Goal: Task Accomplishment & Management: Use online tool/utility

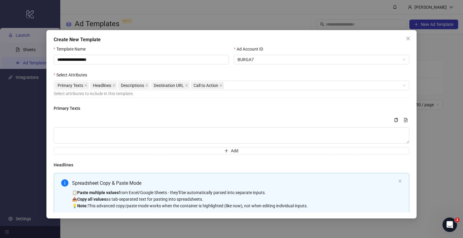
scroll to position [134, 0]
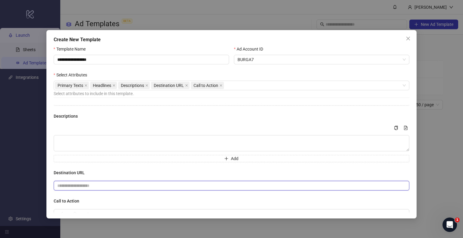
click at [92, 183] on input "text" at bounding box center [229, 186] width 344 height 7
paste input "**********"
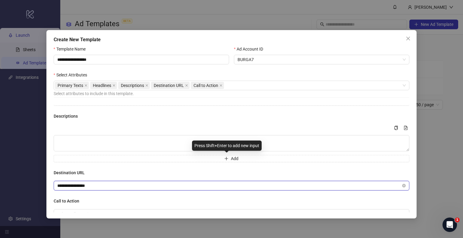
type input "**********"
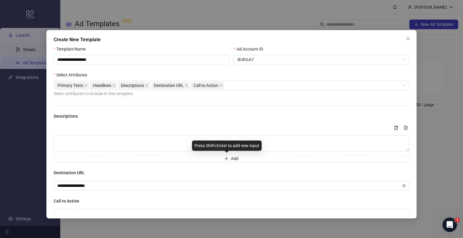
click at [122, 170] on h4 "Destination URL" at bounding box center [232, 173] width 356 height 7
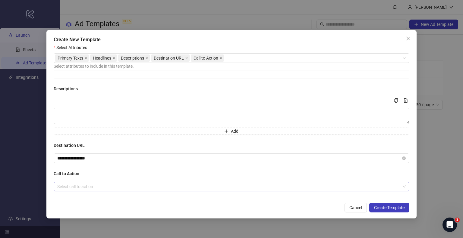
click at [80, 184] on input "search" at bounding box center [228, 186] width 343 height 9
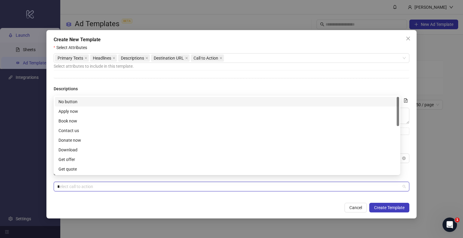
type input "**"
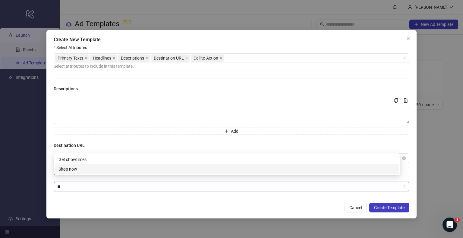
click at [81, 171] on div "Shop now" at bounding box center [226, 169] width 337 height 7
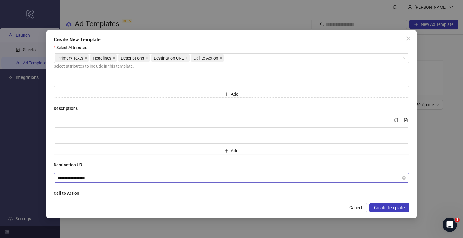
scroll to position [74, 0]
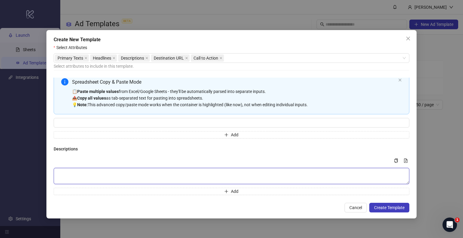
click at [111, 171] on textarea "Multi-text input container - paste or copy values" at bounding box center [232, 176] width 356 height 16
paste textarea "**********"
type textarea "**********"
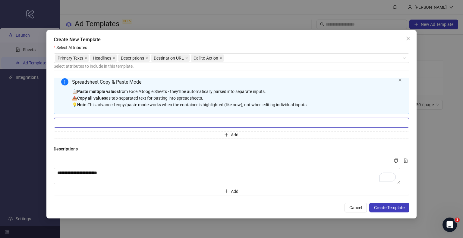
click at [142, 119] on input "Multi-input container - paste or copy values" at bounding box center [232, 123] width 356 height 10
paste input "**********"
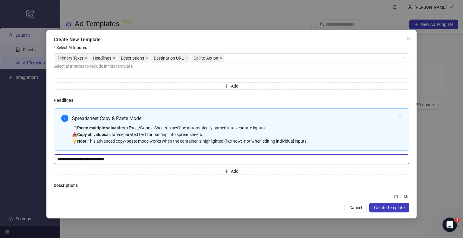
scroll to position [0, 0]
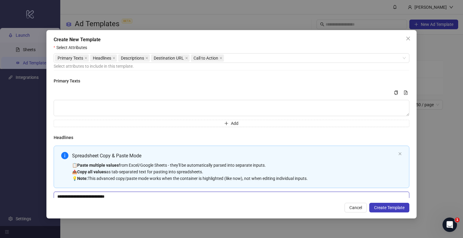
type input "**********"
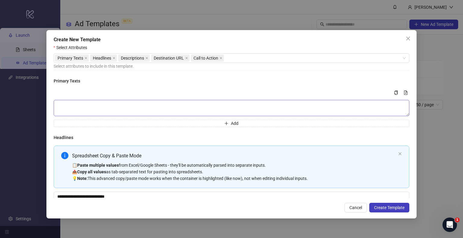
scroll to position [32, 0]
click at [85, 103] on textarea "Multi-text input container - paste or copy values" at bounding box center [232, 108] width 356 height 16
paste textarea "**********"
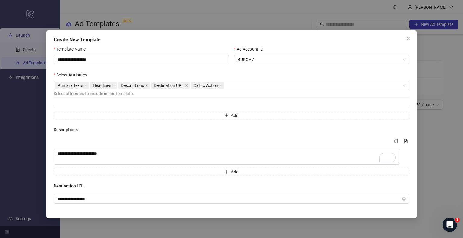
scroll to position [130, 0]
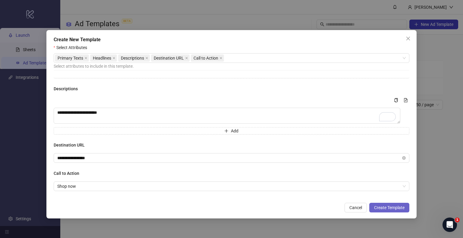
type textarea "**********"
click at [375, 205] on span "Create Template" at bounding box center [389, 207] width 30 height 5
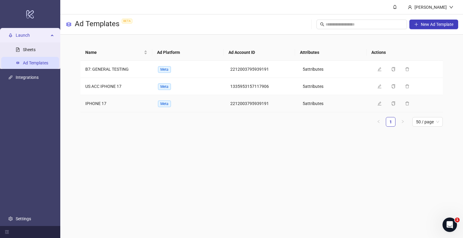
click at [110, 142] on main "[PERSON_NAME] Ad Templates BETA New Ad Template Name Ad Platform Ad Account ID …" at bounding box center [261, 119] width 402 height 238
click at [21, 33] on span "Launch" at bounding box center [32, 35] width 33 height 12
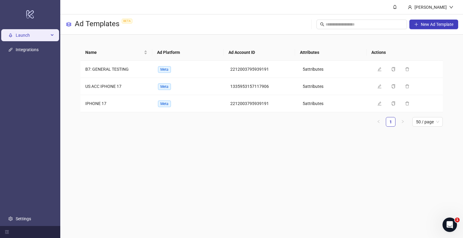
click at [23, 34] on span "Launch" at bounding box center [32, 35] width 33 height 12
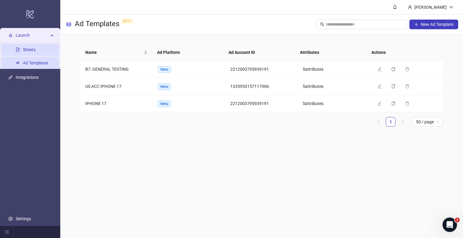
click at [31, 48] on link "Sheets" at bounding box center [29, 49] width 13 height 5
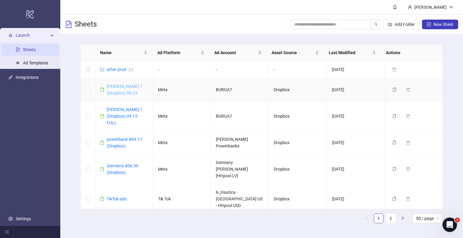
click at [117, 86] on link "[PERSON_NAME] 7 (Dropbox) 09.23" at bounding box center [125, 89] width 36 height 11
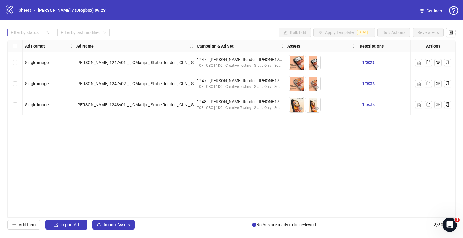
drag, startPoint x: 34, startPoint y: 33, endPoint x: 35, endPoint y: 37, distance: 4.0
click at [34, 33] on div at bounding box center [26, 32] width 36 height 8
click at [34, 40] on div "Draft" at bounding box center [29, 45] width 43 height 10
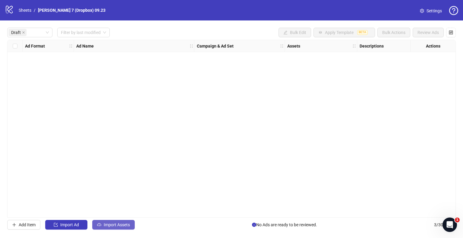
click at [110, 226] on span "Import Assets" at bounding box center [117, 225] width 26 height 5
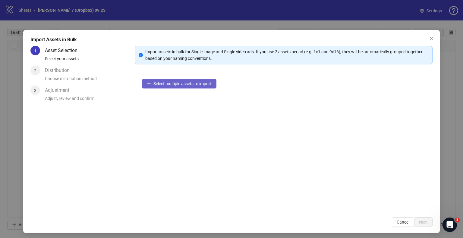
click at [176, 81] on span "Select multiple assets to import" at bounding box center [182, 83] width 58 height 5
click at [429, 37] on icon "close" at bounding box center [431, 38] width 5 height 5
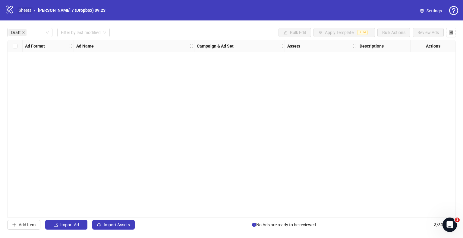
click at [33, 12] on link "Sheets" at bounding box center [24, 10] width 15 height 7
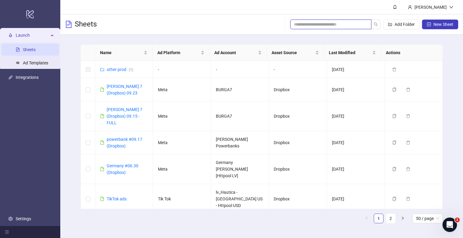
click at [349, 22] on input "search" at bounding box center [328, 24] width 69 height 7
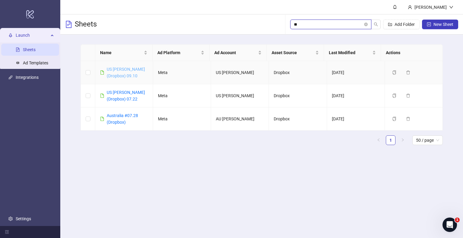
type input "**"
click at [138, 67] on link "US [PERSON_NAME] (Dropbox) 09.10" at bounding box center [126, 72] width 38 height 11
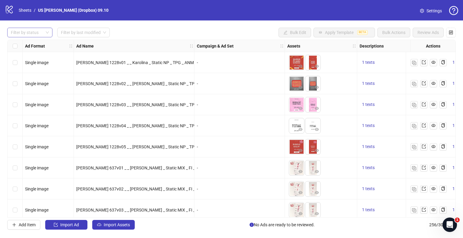
drag, startPoint x: 39, startPoint y: 36, endPoint x: 26, endPoint y: 45, distance: 15.9
click at [39, 36] on div at bounding box center [26, 32] width 36 height 8
click at [16, 44] on div "Draft" at bounding box center [30, 44] width 36 height 7
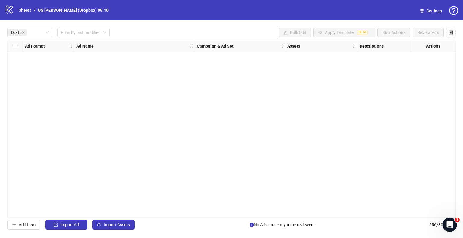
click at [224, 30] on div "Draft Filter by last modified Bulk Edit Apply Template BETA Bulk Actions Review…" at bounding box center [231, 33] width 448 height 10
click at [116, 227] on span "Import Assets" at bounding box center [117, 225] width 26 height 5
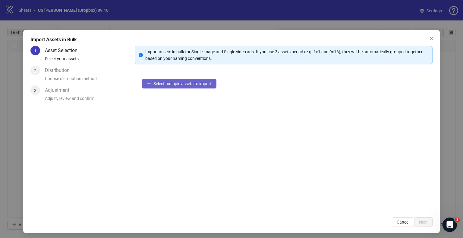
click at [176, 81] on span "Select multiple assets to import" at bounding box center [182, 83] width 58 height 5
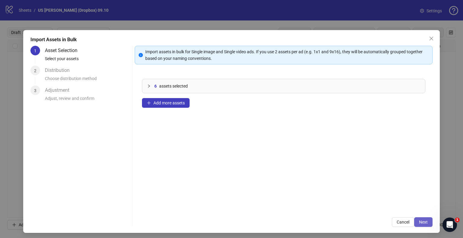
click at [419, 222] on span "Next" at bounding box center [423, 222] width 9 height 5
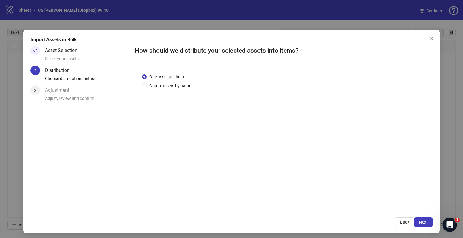
click at [180, 90] on div "One asset per item Group assets by name" at bounding box center [284, 138] width 298 height 144
click at [180, 86] on span "Group assets by name" at bounding box center [170, 86] width 47 height 7
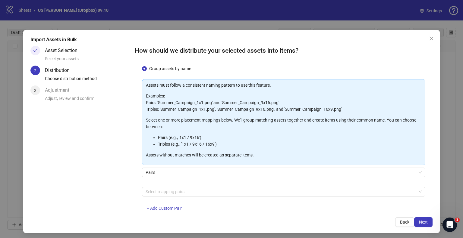
scroll to position [32, 0]
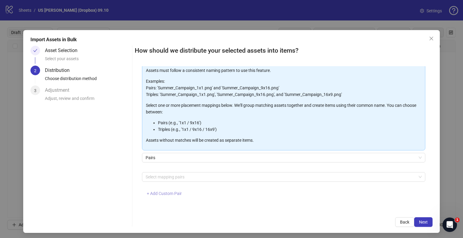
click at [165, 193] on span "+ Add Custom Pair" at bounding box center [164, 193] width 35 height 5
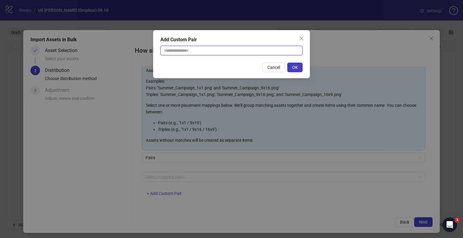
click at [210, 55] on input "text" at bounding box center [231, 51] width 142 height 10
click at [211, 52] on input "text" at bounding box center [231, 51] width 142 height 10
click at [204, 50] on input "text" at bounding box center [231, 51] width 142 height 10
click at [193, 54] on input "text" at bounding box center [231, 51] width 142 height 10
click at [191, 50] on input "text" at bounding box center [231, 51] width 142 height 10
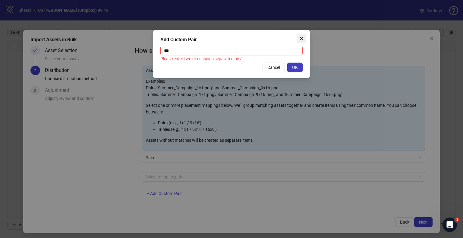
type input "***"
click at [301, 36] on icon "close" at bounding box center [301, 38] width 5 height 5
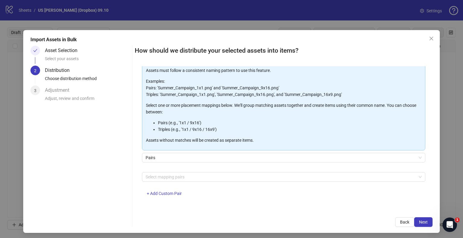
click at [160, 194] on span "+ Add Custom Pair" at bounding box center [164, 193] width 35 height 5
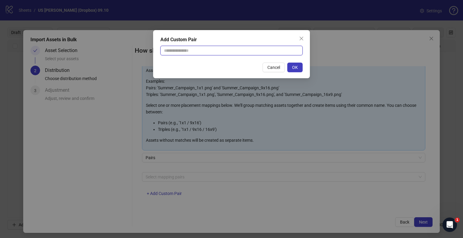
click at [165, 47] on input "text" at bounding box center [231, 51] width 142 height 10
click at [171, 50] on input "text" at bounding box center [231, 51] width 142 height 10
type input "**********"
click at [301, 68] on button "OK" at bounding box center [294, 68] width 15 height 10
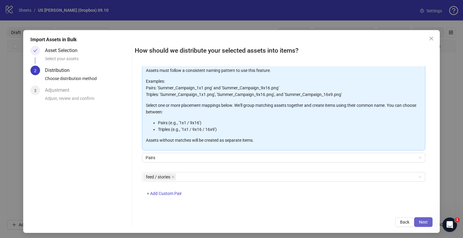
click at [420, 224] on span "Next" at bounding box center [423, 222] width 9 height 5
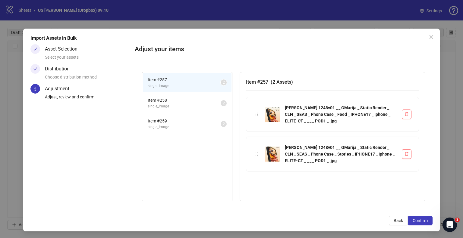
scroll to position [2, 0]
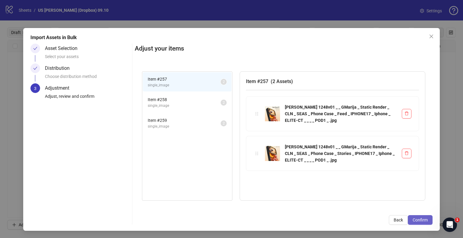
click at [412, 219] on span "Confirm" at bounding box center [419, 220] width 15 height 5
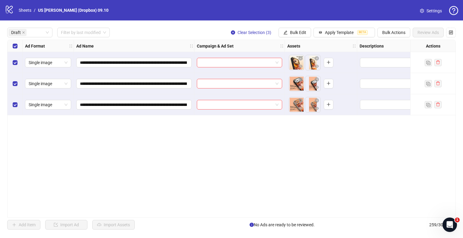
scroll to position [0, 0]
click at [288, 31] on button "Bulk Edit" at bounding box center [294, 33] width 33 height 10
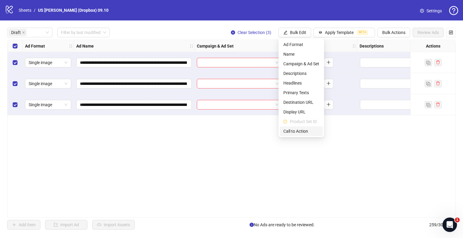
drag, startPoint x: 301, startPoint y: 133, endPoint x: 298, endPoint y: 129, distance: 5.7
click at [301, 133] on span "Call to Action" at bounding box center [301, 131] width 36 height 7
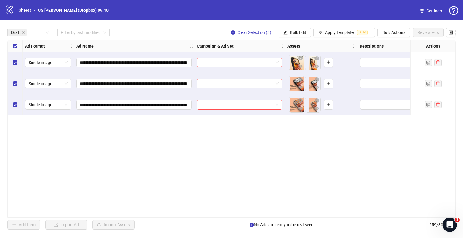
drag, startPoint x: 258, startPoint y: 159, endPoint x: 259, endPoint y: 156, distance: 3.2
click at [258, 159] on div "**********" at bounding box center [231, 129] width 448 height 178
click at [346, 34] on span "Apply Template" at bounding box center [339, 32] width 29 height 5
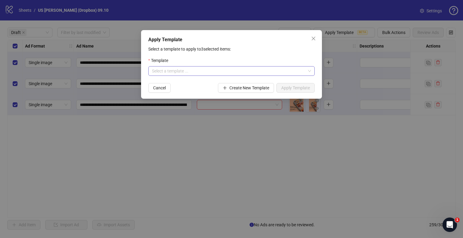
click at [183, 70] on input "search" at bounding box center [229, 71] width 154 height 9
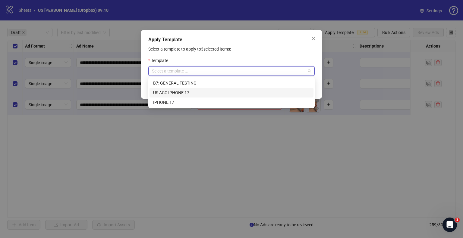
click at [179, 93] on div "US ACC IPHONE 17" at bounding box center [231, 92] width 157 height 7
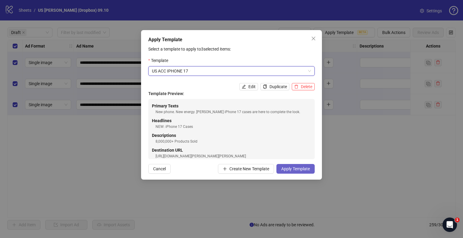
click at [301, 171] on span "Apply Template" at bounding box center [295, 169] width 29 height 5
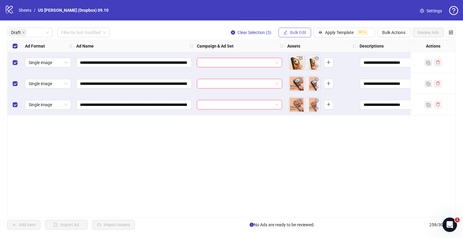
click at [291, 32] on span "Bulk Edit" at bounding box center [298, 32] width 16 height 5
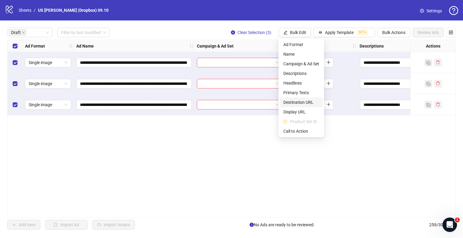
click at [298, 105] on span "Destination URL" at bounding box center [301, 102] width 36 height 7
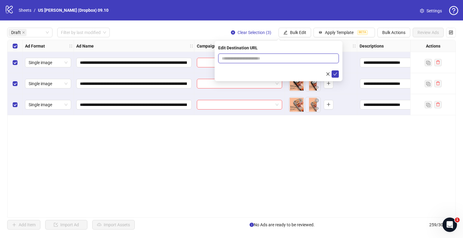
click at [242, 55] on span at bounding box center [278, 59] width 120 height 10
paste input "**********"
click at [275, 60] on input "**********" at bounding box center [276, 58] width 108 height 7
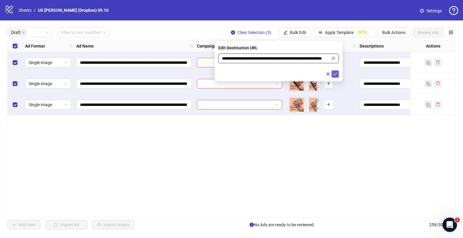
type input "**********"
click at [335, 73] on icon "check" at bounding box center [335, 74] width 4 height 4
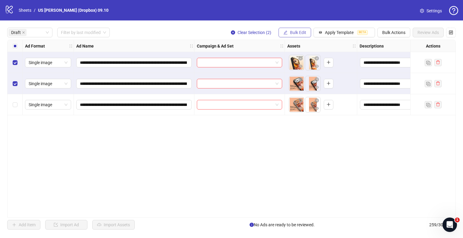
click at [289, 29] on button "Bulk Edit" at bounding box center [294, 33] width 33 height 10
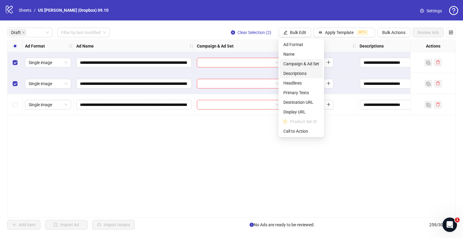
click at [288, 64] on span "Campaign & Ad Set" at bounding box center [301, 64] width 36 height 7
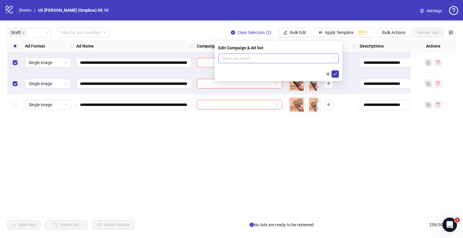
click at [255, 55] on input "search" at bounding box center [276, 58] width 108 height 9
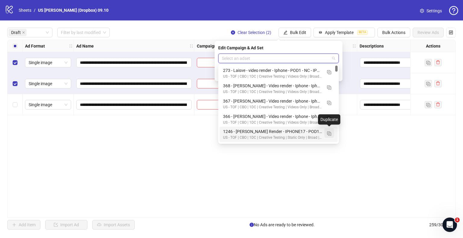
click at [328, 133] on img "button" at bounding box center [329, 134] width 4 height 4
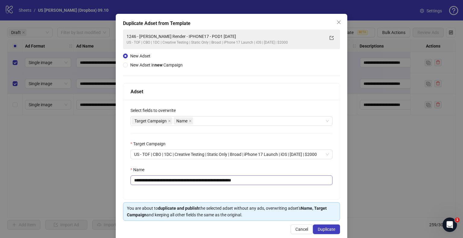
scroll to position [25, 0]
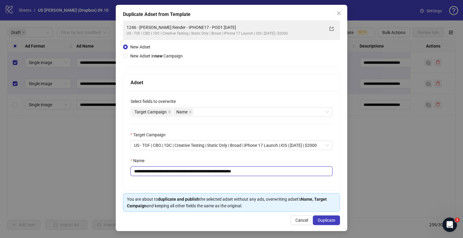
drag, startPoint x: 223, startPoint y: 171, endPoint x: 0, endPoint y: 166, distance: 222.9
click at [0, 166] on div "**********" at bounding box center [231, 119] width 463 height 238
paste input "**********"
drag, startPoint x: 276, startPoint y: 172, endPoint x: 385, endPoint y: 176, distance: 108.5
click at [385, 176] on div "**********" at bounding box center [231, 119] width 463 height 238
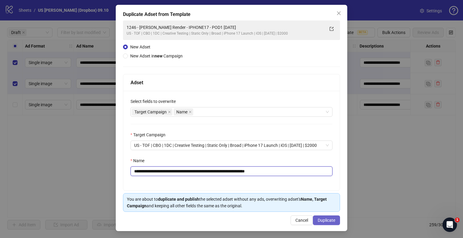
type input "**********"
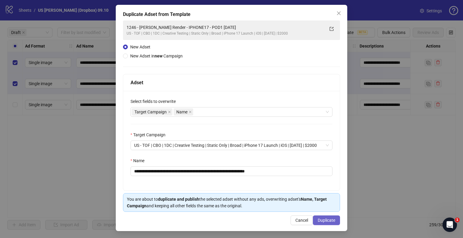
click at [322, 221] on span "Duplicate" at bounding box center [325, 220] width 17 height 5
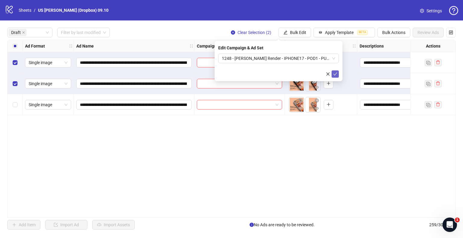
click at [336, 73] on icon "check" at bounding box center [335, 74] width 4 height 3
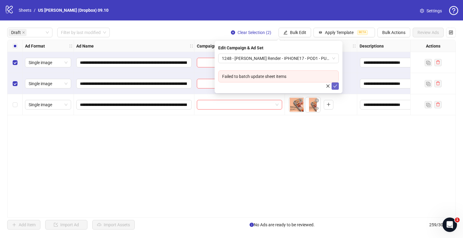
click at [335, 86] on icon "check" at bounding box center [335, 86] width 4 height 4
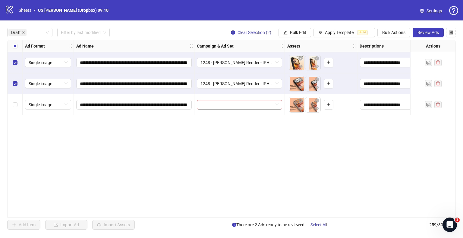
click at [9, 45] on div "Select all rows" at bounding box center [15, 46] width 15 height 12
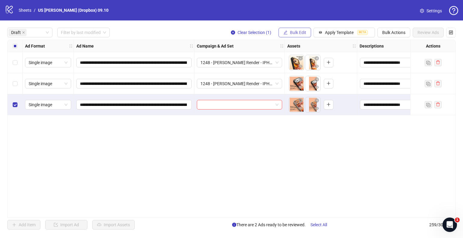
click at [287, 31] on icon "edit" at bounding box center [285, 32] width 4 height 4
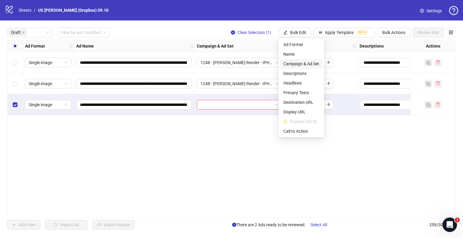
click at [295, 66] on span "Campaign & Ad Set" at bounding box center [301, 64] width 36 height 7
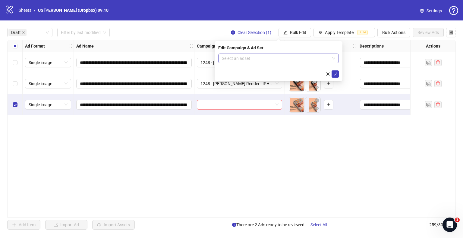
click at [257, 61] on input "search" at bounding box center [276, 58] width 108 height 9
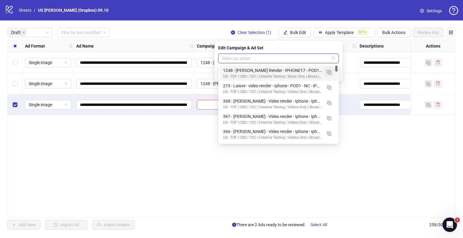
click at [328, 72] on img "button" at bounding box center [329, 72] width 4 height 4
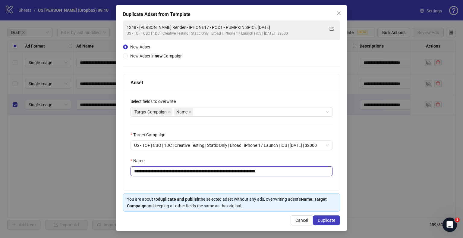
drag, startPoint x: 259, startPoint y: 172, endPoint x: 12, endPoint y: 173, distance: 246.7
click at [12, 173] on div "**********" at bounding box center [231, 119] width 463 height 238
paste input "text"
click at [281, 171] on input "**********" at bounding box center [231, 172] width 202 height 10
drag, startPoint x: 310, startPoint y: 170, endPoint x: 362, endPoint y: 173, distance: 52.8
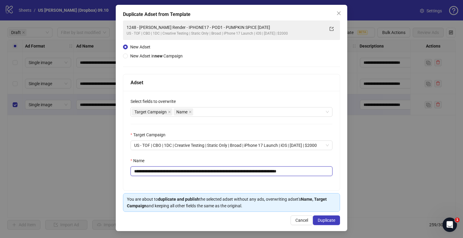
click at [353, 173] on div "**********" at bounding box center [231, 119] width 463 height 238
drag, startPoint x: 259, startPoint y: 171, endPoint x: 284, endPoint y: 171, distance: 25.0
click at [284, 171] on input "**********" at bounding box center [231, 172] width 202 height 10
click at [239, 171] on input "**********" at bounding box center [231, 172] width 202 height 10
type input "**********"
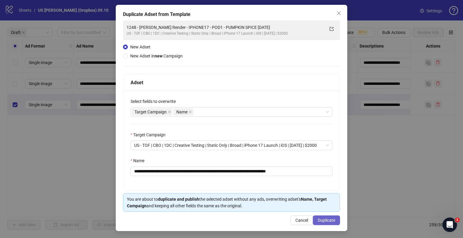
click at [326, 222] on span "Duplicate" at bounding box center [325, 220] width 17 height 5
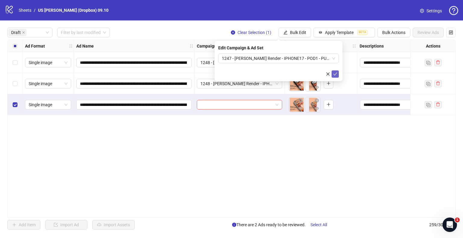
click at [335, 74] on icon "check" at bounding box center [335, 74] width 4 height 4
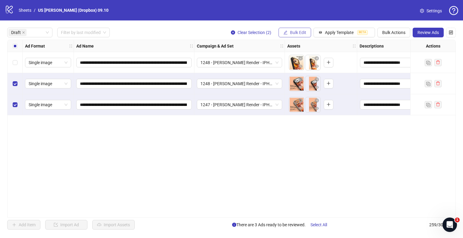
click at [293, 36] on button "Bulk Edit" at bounding box center [294, 33] width 33 height 10
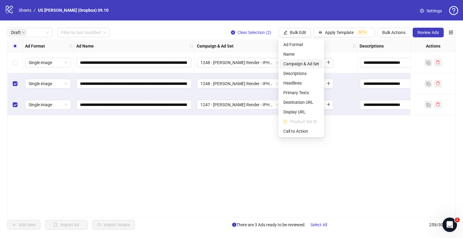
click at [294, 64] on span "Campaign & Ad Set" at bounding box center [301, 64] width 36 height 7
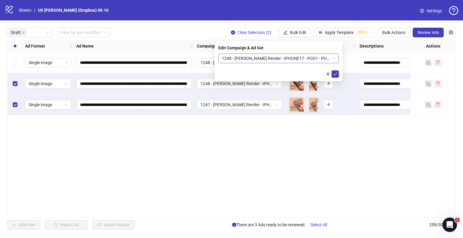
click at [273, 59] on span "1248 - [PERSON_NAME] Render - IPHONE17 - POD1 - PUMPKIN SPICE [DATE]" at bounding box center [278, 58] width 113 height 9
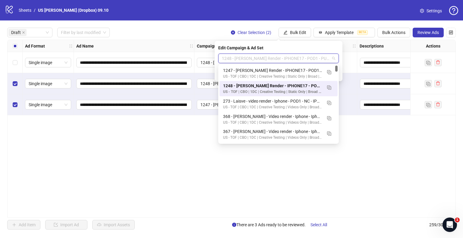
click at [296, 84] on div "1248 - [PERSON_NAME] Render - IPHONE17 - POD1 - PUMPKIN SPICE [DATE]" at bounding box center [272, 86] width 99 height 7
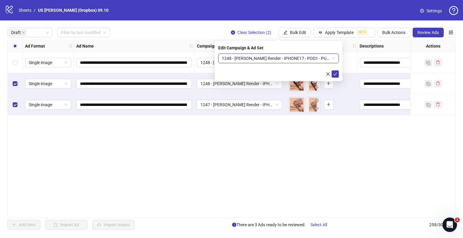
click at [305, 58] on span "1248 - [PERSON_NAME] Render - IPHONE17 - POD1 - PUMPKIN SPICE [DATE]" at bounding box center [278, 58] width 113 height 9
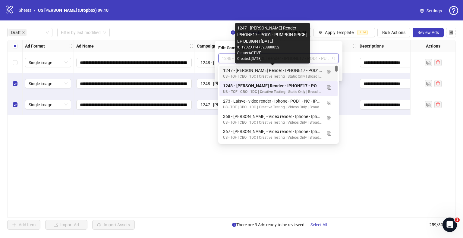
click at [283, 68] on div "1247 - [PERSON_NAME] Render - IPHONE17 - POD1 - PUMPKIN SPICE | LP DESIGN | [DA…" at bounding box center [272, 70] width 99 height 7
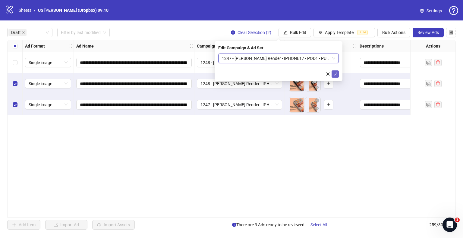
click at [335, 72] on icon "check" at bounding box center [335, 74] width 4 height 4
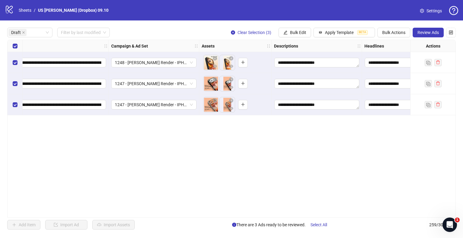
scroll to position [0, 0]
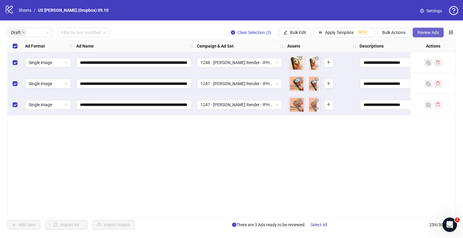
click at [423, 35] on span "Review Ads" at bounding box center [427, 32] width 21 height 5
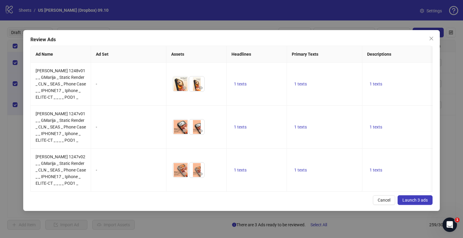
click at [422, 205] on button "Launch 3 ads" at bounding box center [414, 200] width 35 height 10
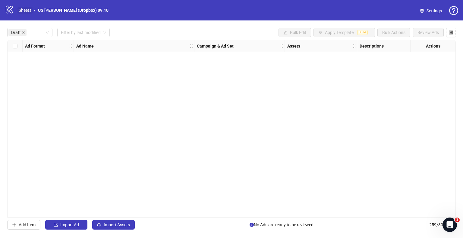
click at [26, 12] on link "Sheets" at bounding box center [24, 10] width 15 height 7
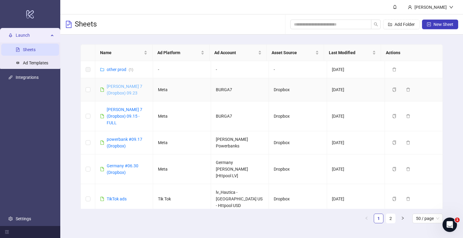
click at [122, 86] on link "[PERSON_NAME] 7 (Dropbox) 09.23" at bounding box center [125, 89] width 36 height 11
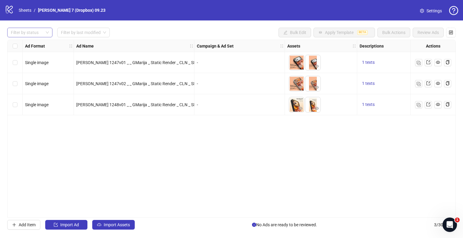
click at [29, 34] on div at bounding box center [26, 32] width 36 height 8
click at [31, 40] on div "Draft" at bounding box center [29, 45] width 43 height 10
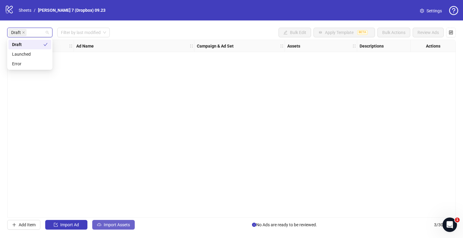
click at [129, 226] on span "Import Assets" at bounding box center [117, 225] width 26 height 5
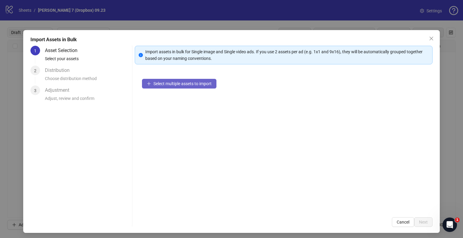
click at [181, 85] on span "Select multiple assets to import" at bounding box center [182, 83] width 58 height 5
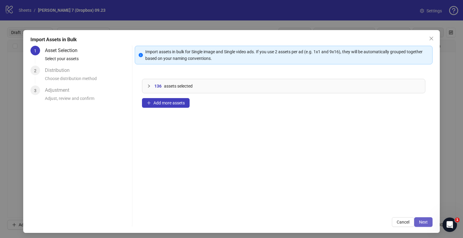
click at [426, 221] on button "Next" at bounding box center [423, 222] width 18 height 10
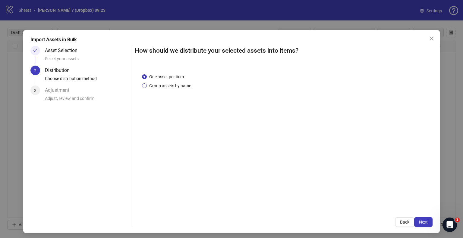
click at [169, 85] on span "Group assets by name" at bounding box center [170, 86] width 47 height 7
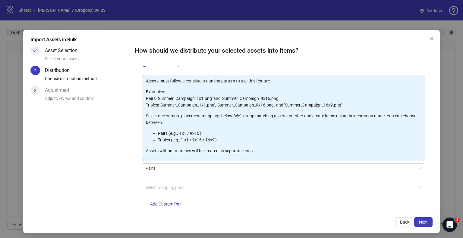
scroll to position [32, 0]
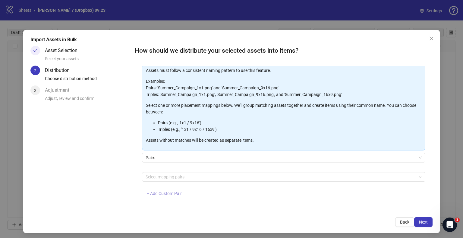
click at [165, 196] on button "+ Add Custom Pair" at bounding box center [164, 194] width 45 height 10
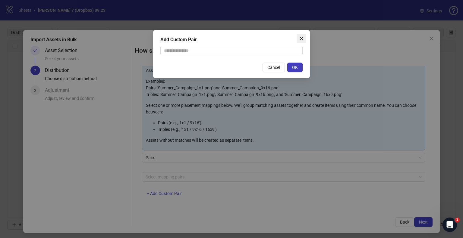
click at [304, 37] on span "Close" at bounding box center [301, 38] width 10 height 5
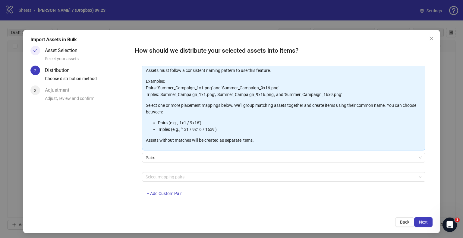
scroll to position [2, 0]
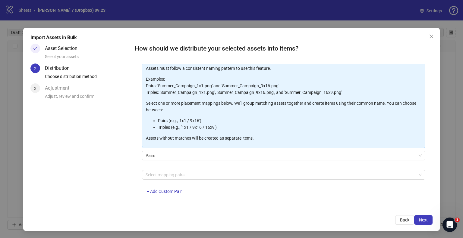
drag, startPoint x: 59, startPoint y: 54, endPoint x: 58, endPoint y: 51, distance: 3.1
click at [59, 53] on div "Select your assets" at bounding box center [87, 58] width 85 height 10
click at [58, 49] on div "Asset Selection" at bounding box center [63, 49] width 37 height 10
click at [161, 189] on span "+ Add Custom Pair" at bounding box center [164, 191] width 35 height 5
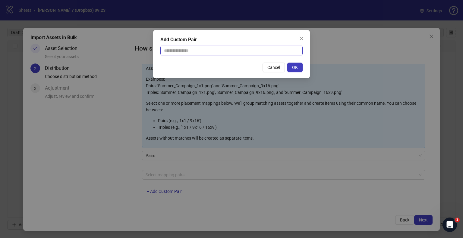
click at [184, 52] on input "text" at bounding box center [231, 51] width 142 height 10
type input "**********"
click at [299, 70] on button "OK" at bounding box center [294, 68] width 15 height 10
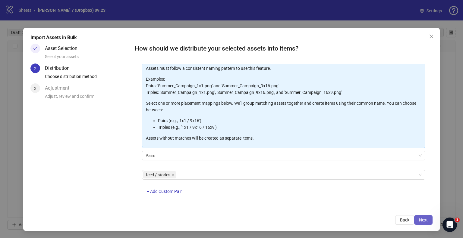
click at [419, 222] on span "Next" at bounding box center [423, 220] width 9 height 5
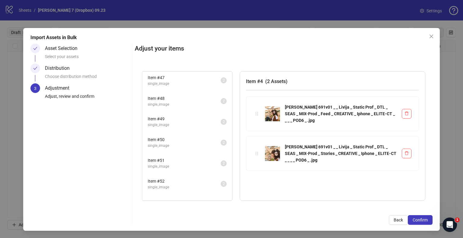
scroll to position [1285, 0]
click at [415, 220] on span "Confirm" at bounding box center [419, 220] width 15 height 5
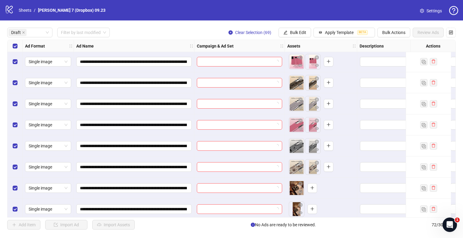
scroll to position [1291, 0]
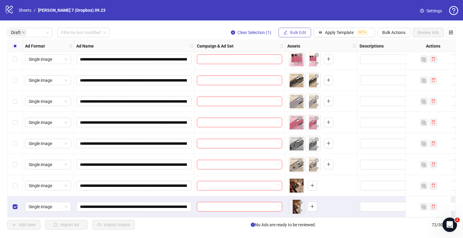
click at [305, 32] on span "Bulk Edit" at bounding box center [298, 32] width 16 height 5
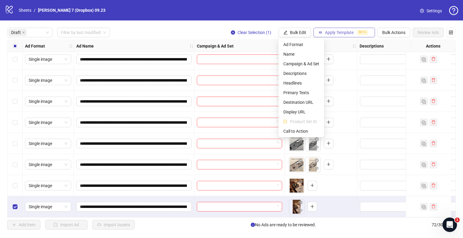
click at [335, 32] on span "Apply Template" at bounding box center [339, 32] width 29 height 5
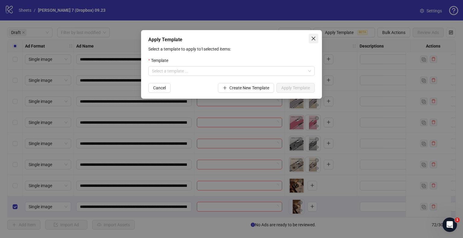
click at [315, 39] on icon "close" at bounding box center [313, 38] width 5 height 5
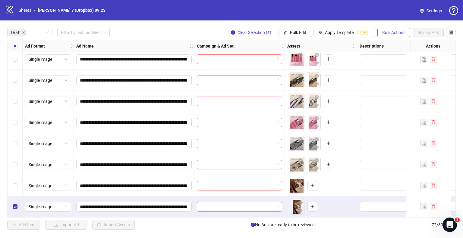
click at [397, 32] on span "Bulk Actions" at bounding box center [393, 32] width 23 height 5
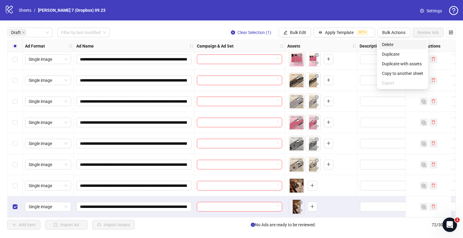
click at [386, 44] on span "Delete" at bounding box center [402, 44] width 41 height 7
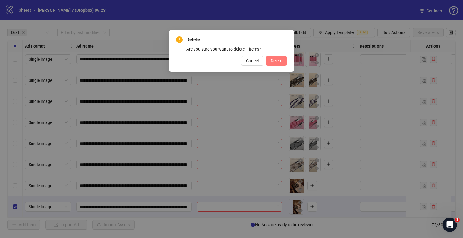
click at [276, 61] on span "Delete" at bounding box center [275, 60] width 11 height 5
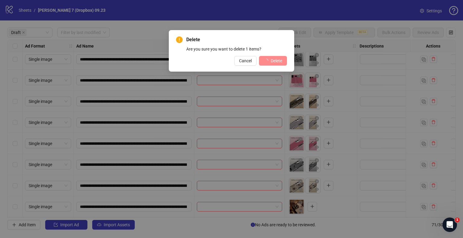
scroll to position [1270, 0]
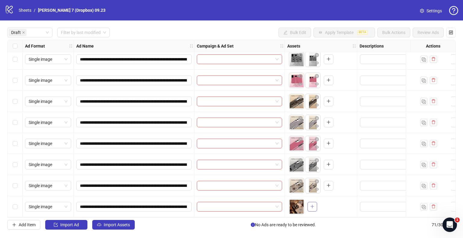
click at [312, 207] on icon "plus" at bounding box center [311, 207] width 3 height 0
click at [125, 223] on span "Import Assets" at bounding box center [117, 225] width 26 height 5
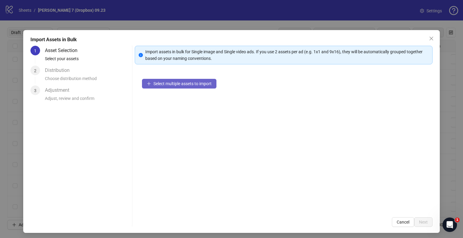
click at [184, 80] on button "Select multiple assets to import" at bounding box center [179, 84] width 74 height 10
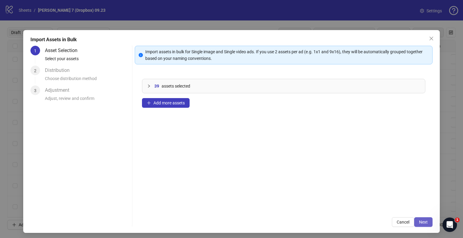
click at [423, 222] on button "Next" at bounding box center [423, 222] width 18 height 10
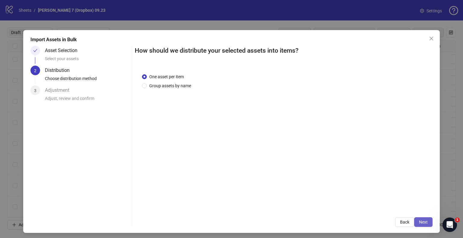
click at [425, 225] on button "Next" at bounding box center [423, 222] width 18 height 10
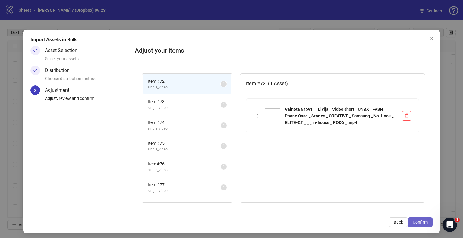
click at [416, 221] on span "Confirm" at bounding box center [419, 222] width 15 height 5
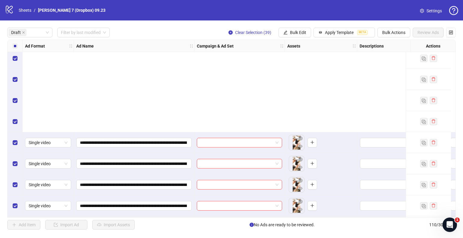
scroll to position [2092, 0]
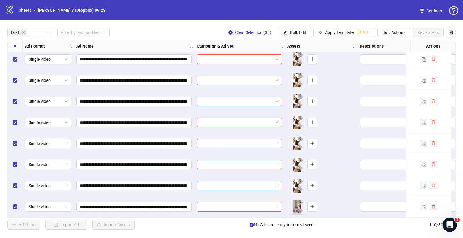
click at [14, 41] on div "Select all rows" at bounding box center [15, 46] width 15 height 12
click at [351, 29] on button "Apply Template BETA" at bounding box center [343, 33] width 61 height 10
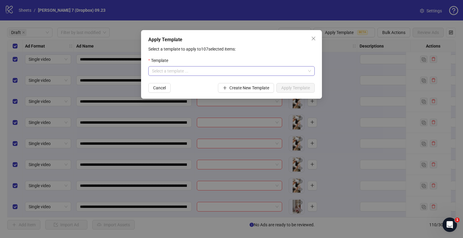
click at [171, 71] on input "search" at bounding box center [229, 71] width 154 height 9
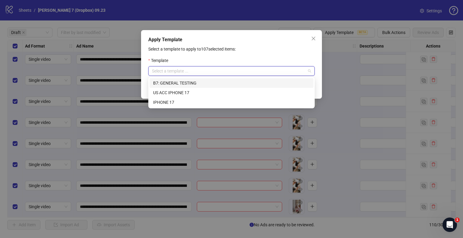
click at [184, 81] on div "B7: GENERAL TESTING" at bounding box center [231, 83] width 157 height 7
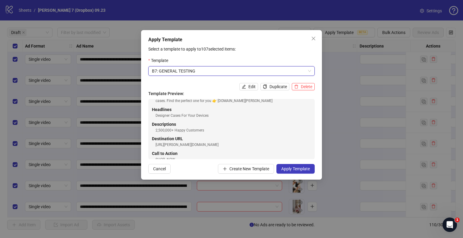
scroll to position [26, 0]
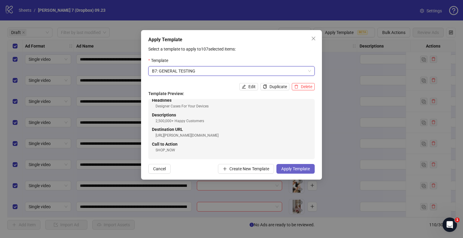
click at [303, 171] on span "Apply Template" at bounding box center [295, 169] width 29 height 5
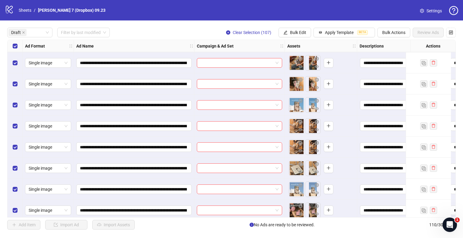
scroll to position [0, 0]
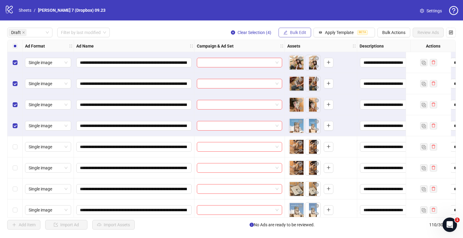
drag, startPoint x: 301, startPoint y: 30, endPoint x: 298, endPoint y: 36, distance: 6.8
click at [301, 30] on span "Bulk Edit" at bounding box center [298, 32] width 16 height 5
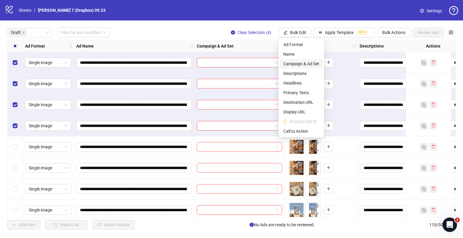
click at [289, 63] on span "Campaign & Ad Set" at bounding box center [301, 64] width 36 height 7
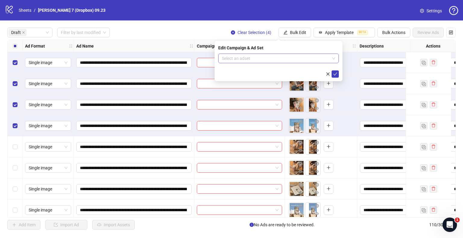
click at [271, 60] on input "search" at bounding box center [276, 58] width 108 height 9
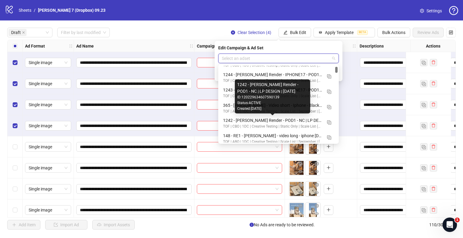
scroll to position [241, 0]
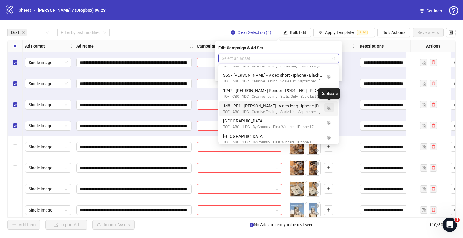
click at [328, 108] on img "button" at bounding box center [329, 108] width 4 height 4
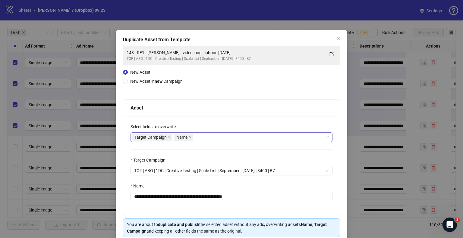
click at [210, 135] on div "Target Campaign Name" at bounding box center [228, 137] width 193 height 8
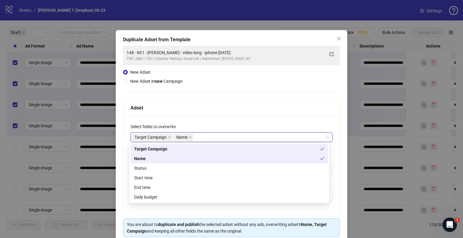
click at [210, 135] on div "Target Campaign Name" at bounding box center [228, 137] width 193 height 8
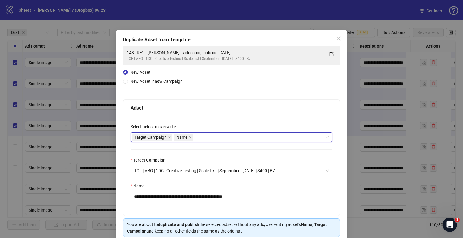
click at [210, 135] on div "Target Campaign Name" at bounding box center [228, 137] width 193 height 8
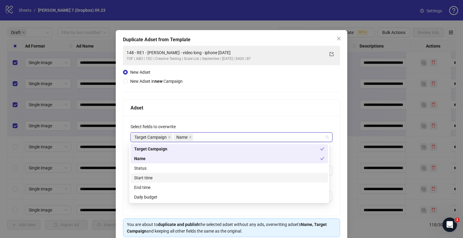
click at [161, 176] on div "Start time" at bounding box center [229, 178] width 190 height 7
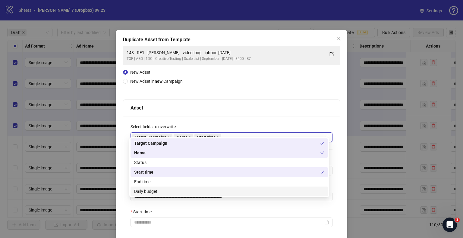
scroll to position [51, 0]
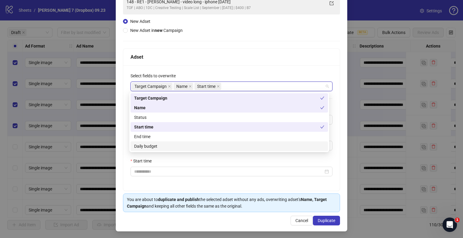
click at [155, 179] on div "**********" at bounding box center [231, 128] width 216 height 126
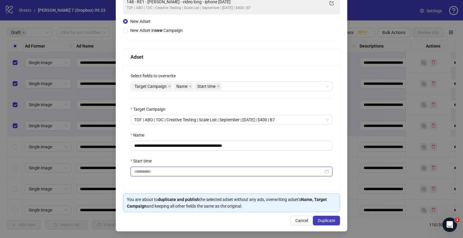
click at [158, 173] on input "Start time" at bounding box center [228, 171] width 189 height 7
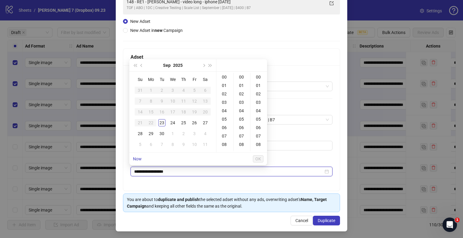
type input "**********"
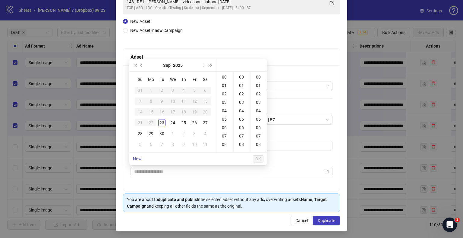
click at [172, 122] on div "24" at bounding box center [172, 122] width 7 height 7
click at [226, 121] on div "09" at bounding box center [224, 123] width 14 height 8
type input "**********"
click at [259, 159] on span "OK" at bounding box center [258, 159] width 6 height 5
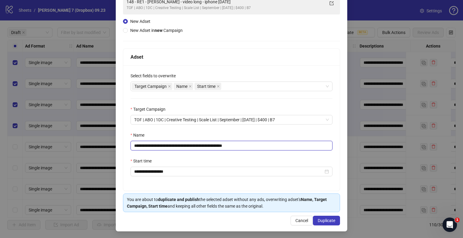
drag, startPoint x: 237, startPoint y: 147, endPoint x: 320, endPoint y: 150, distance: 83.8
click at [320, 150] on div "**********" at bounding box center [231, 128] width 216 height 126
drag, startPoint x: 205, startPoint y: 145, endPoint x: 33, endPoint y: 152, distance: 172.1
click at [33, 152] on div "**********" at bounding box center [231, 119] width 463 height 238
paste input "**********"
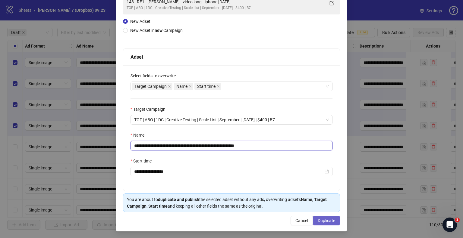
type input "**********"
click at [324, 219] on span "Duplicate" at bounding box center [325, 220] width 17 height 5
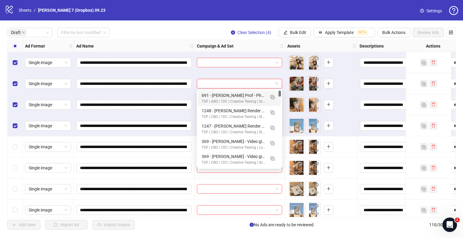
drag, startPoint x: 232, startPoint y: 84, endPoint x: 344, endPoint y: 64, distance: 114.0
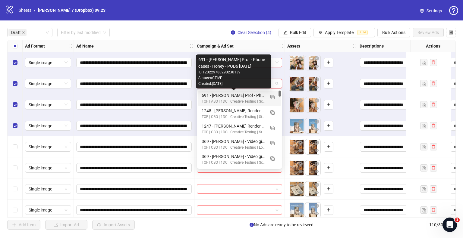
click at [224, 98] on div "691 - [PERSON_NAME] Prof - Phone cases - Honey - POD6 [DATE]" at bounding box center [233, 95] width 64 height 7
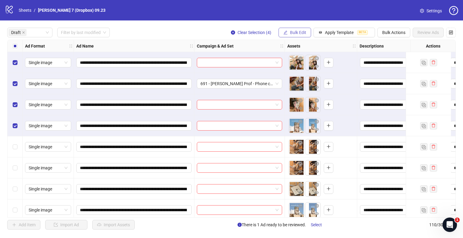
click at [294, 31] on span "Bulk Edit" at bounding box center [298, 32] width 16 height 5
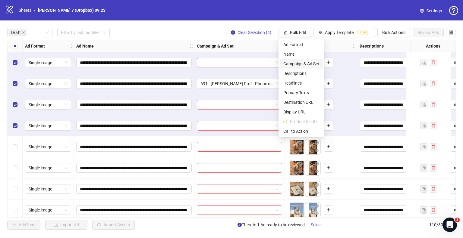
click at [294, 62] on span "Campaign & Ad Set" at bounding box center [301, 64] width 36 height 7
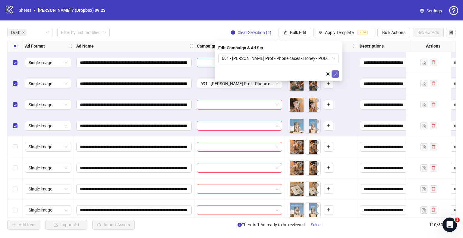
click at [335, 72] on icon "check" at bounding box center [335, 74] width 4 height 4
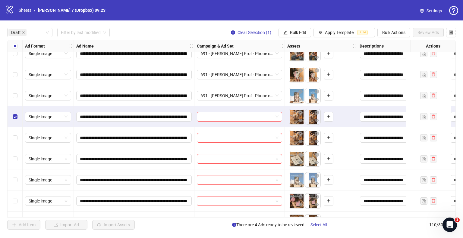
scroll to position [60, 0]
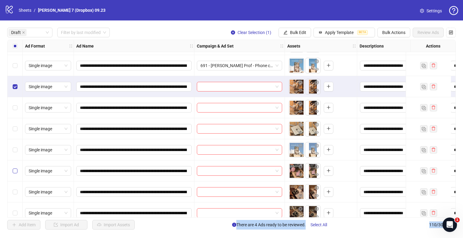
click at [14, 173] on label "Select row 9" at bounding box center [15, 171] width 5 height 7
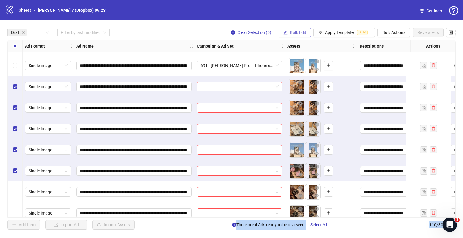
click at [305, 34] on span "Bulk Edit" at bounding box center [298, 32] width 16 height 5
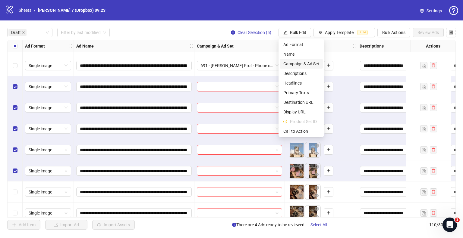
click at [288, 64] on span "Campaign & Ad Set" at bounding box center [301, 64] width 36 height 7
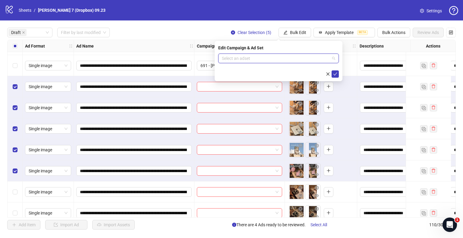
click at [251, 60] on input "search" at bounding box center [276, 58] width 108 height 9
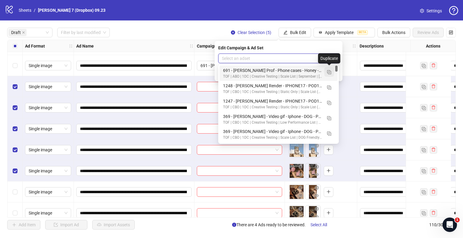
click at [328, 72] on img "button" at bounding box center [329, 72] width 4 height 4
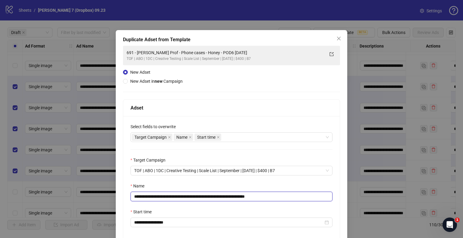
drag, startPoint x: 232, startPoint y: 195, endPoint x: 29, endPoint y: 204, distance: 203.4
click at [29, 204] on div "**********" at bounding box center [231, 119] width 463 height 238
click at [234, 197] on input "**********" at bounding box center [231, 197] width 202 height 10
drag, startPoint x: 234, startPoint y: 197, endPoint x: 79, endPoint y: 198, distance: 155.4
click at [71, 199] on div "**********" at bounding box center [231, 119] width 463 height 238
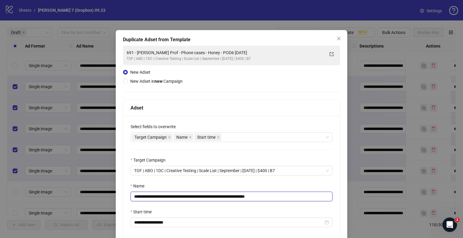
paste input "text"
drag, startPoint x: 258, startPoint y: 195, endPoint x: 377, endPoint y: 195, distance: 119.3
click at [362, 196] on div "**********" at bounding box center [231, 119] width 463 height 238
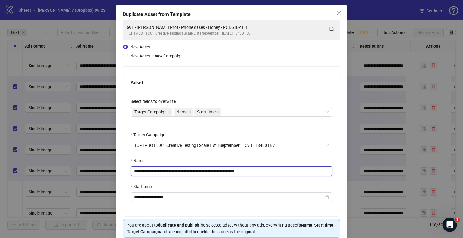
scroll to position [51, 0]
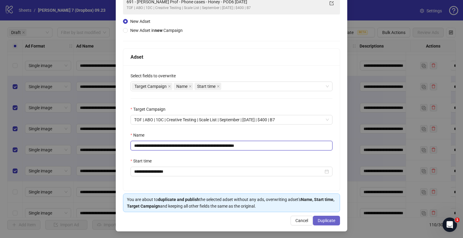
type input "**********"
click at [318, 220] on span "Duplicate" at bounding box center [325, 220] width 17 height 5
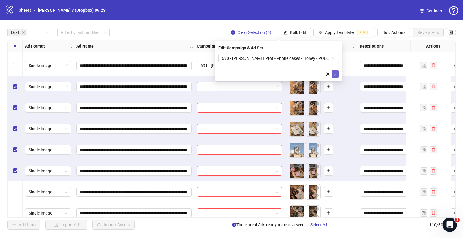
click at [332, 74] on button "submit" at bounding box center [334, 73] width 7 height 7
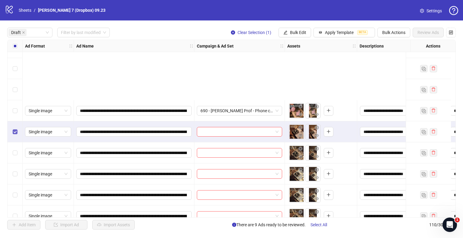
scroll to position [211, 0]
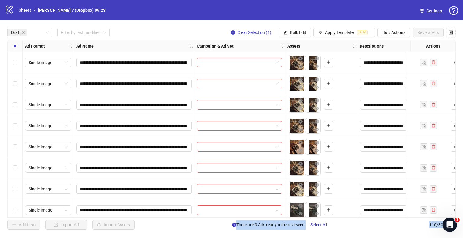
click at [17, 191] on div "Select row 17" at bounding box center [15, 189] width 15 height 21
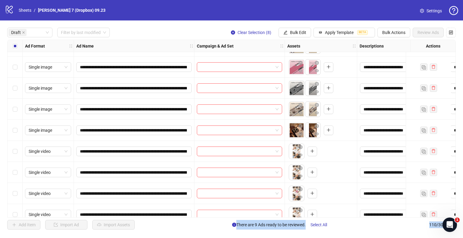
scroll to position [1325, 0]
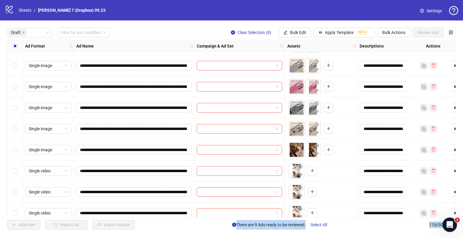
click at [17, 151] on div "Select row 68" at bounding box center [15, 149] width 15 height 21
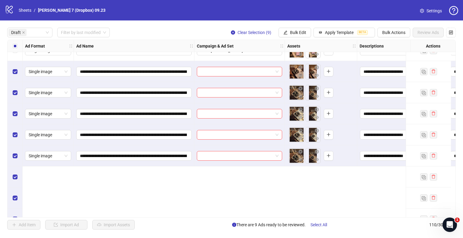
scroll to position [90, 0]
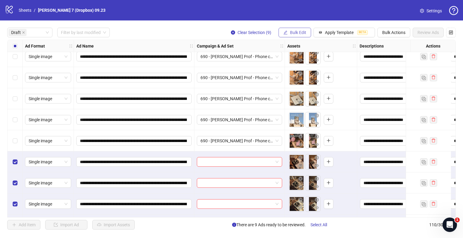
click at [291, 30] on span "Bulk Edit" at bounding box center [298, 32] width 16 height 5
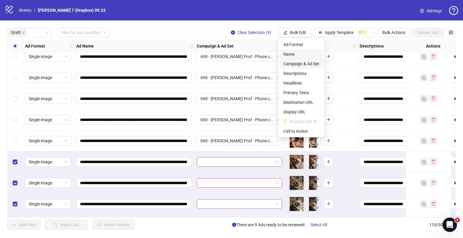
click at [289, 64] on span "Campaign & Ad Set" at bounding box center [301, 64] width 36 height 7
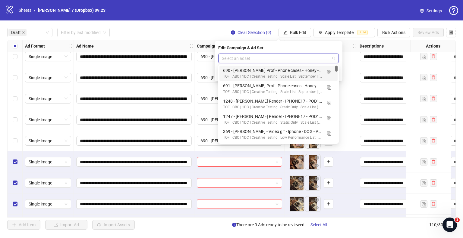
click at [250, 59] on input "search" at bounding box center [276, 58] width 108 height 9
click at [329, 74] on button "button" at bounding box center [329, 72] width 10 height 10
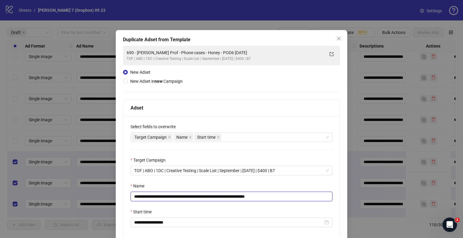
drag, startPoint x: 234, startPoint y: 196, endPoint x: 75, endPoint y: 199, distance: 159.6
click at [41, 204] on div "**********" at bounding box center [231, 119] width 463 height 238
paste input "text"
drag, startPoint x: 257, startPoint y: 195, endPoint x: 344, endPoint y: 205, distance: 88.2
click at [341, 205] on div "**********" at bounding box center [231, 156] width 231 height 252
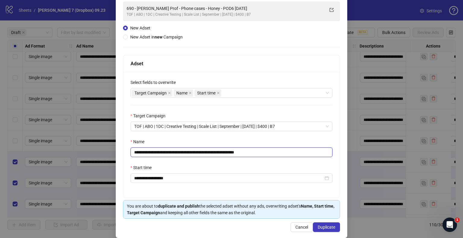
scroll to position [51, 0]
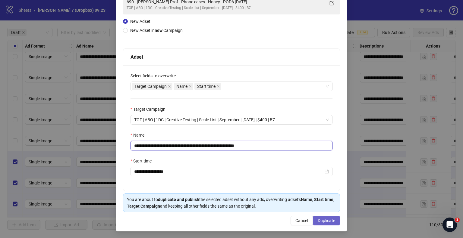
type input "**********"
click at [323, 220] on span "Duplicate" at bounding box center [325, 220] width 17 height 5
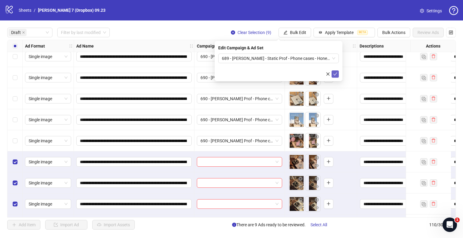
click at [335, 76] on icon "check" at bounding box center [335, 74] width 4 height 4
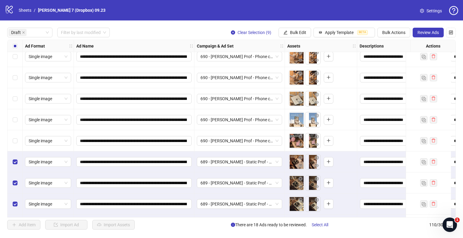
click at [11, 45] on div "Select all rows" at bounding box center [15, 46] width 15 height 12
click at [12, 45] on div "Select all rows" at bounding box center [15, 46] width 15 height 12
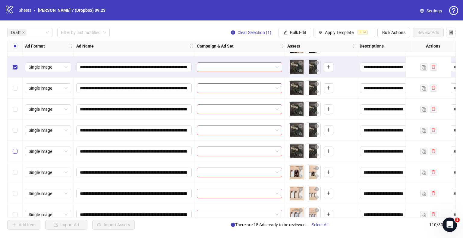
scroll to position [361, 0]
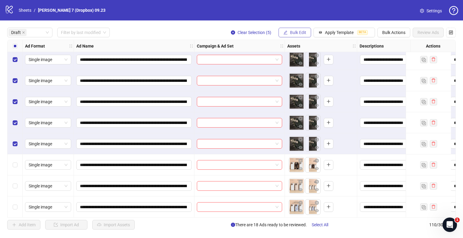
click at [298, 34] on span "Bulk Edit" at bounding box center [298, 32] width 16 height 5
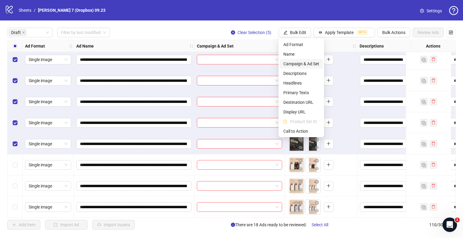
click at [288, 64] on span "Campaign & Ad Set" at bounding box center [301, 64] width 36 height 7
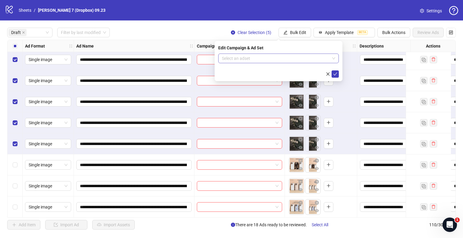
click at [259, 61] on input "search" at bounding box center [276, 58] width 108 height 9
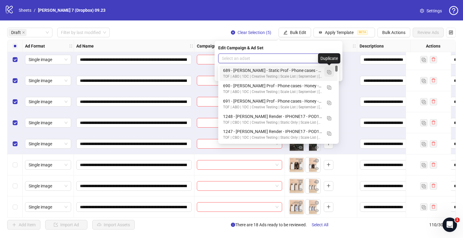
click at [328, 71] on img "button" at bounding box center [329, 72] width 4 height 4
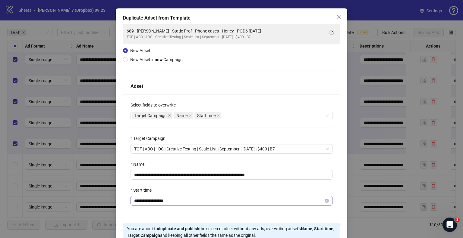
scroll to position [51, 0]
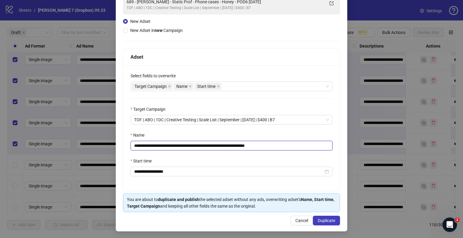
drag, startPoint x: 234, startPoint y: 145, endPoint x: 10, endPoint y: 154, distance: 223.6
click at [10, 154] on div "**********" at bounding box center [231, 119] width 463 height 238
paste input "text"
drag, startPoint x: 247, startPoint y: 145, endPoint x: 328, endPoint y: 141, distance: 80.8
click at [323, 142] on input "**********" at bounding box center [231, 146] width 202 height 10
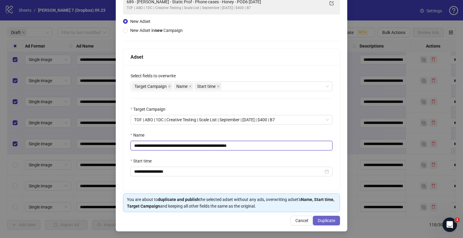
type input "**********"
click at [319, 218] on span "Duplicate" at bounding box center [325, 220] width 17 height 5
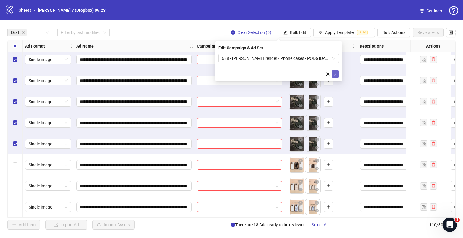
click at [334, 73] on icon "check" at bounding box center [335, 74] width 4 height 4
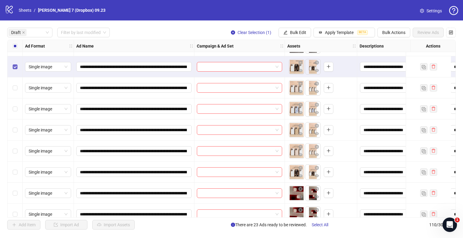
scroll to position [482, 0]
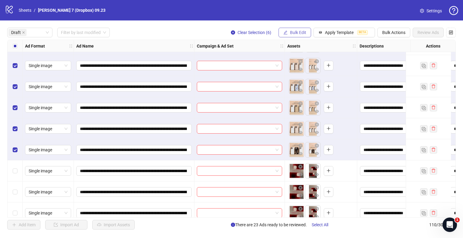
click at [296, 33] on span "Bulk Edit" at bounding box center [298, 32] width 16 height 5
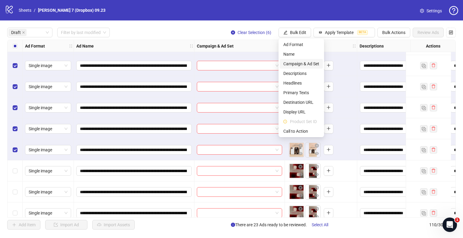
click at [296, 64] on span "Campaign & Ad Set" at bounding box center [301, 64] width 36 height 7
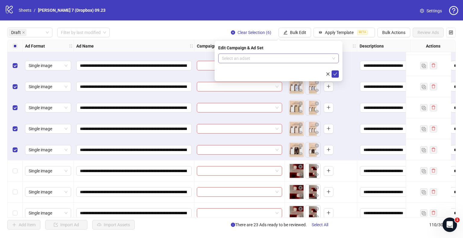
click at [256, 60] on input "search" at bounding box center [276, 58] width 108 height 9
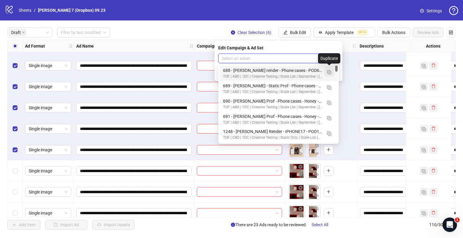
click at [329, 71] on img "button" at bounding box center [329, 72] width 4 height 4
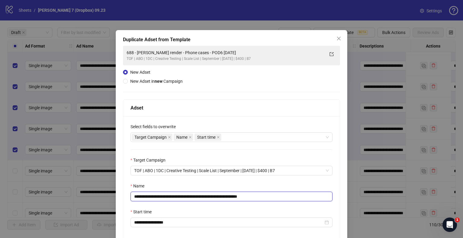
drag, startPoint x: 223, startPoint y: 197, endPoint x: 145, endPoint y: 191, distance: 77.3
click at [104, 193] on div "**********" at bounding box center [231, 119] width 463 height 238
drag, startPoint x: 224, startPoint y: 197, endPoint x: 5, endPoint y: 212, distance: 219.8
click at [0, 214] on div "**********" at bounding box center [231, 119] width 463 height 238
paste input "text"
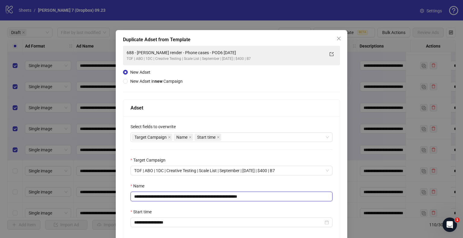
drag, startPoint x: 251, startPoint y: 196, endPoint x: 323, endPoint y: 199, distance: 72.3
click at [317, 198] on input "**********" at bounding box center [231, 197] width 202 height 10
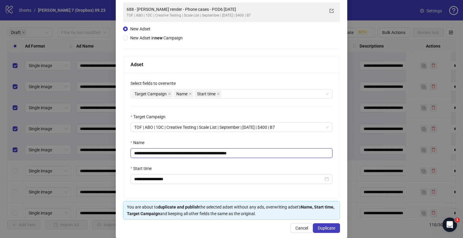
scroll to position [51, 0]
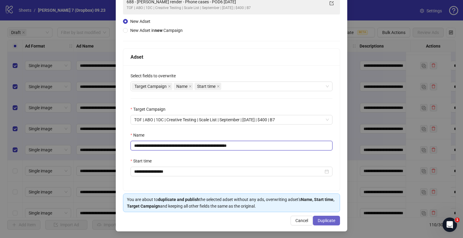
type input "**********"
click at [325, 220] on span "Duplicate" at bounding box center [325, 220] width 17 height 5
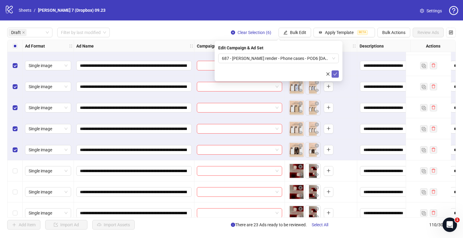
click at [335, 75] on icon "check" at bounding box center [335, 74] width 4 height 4
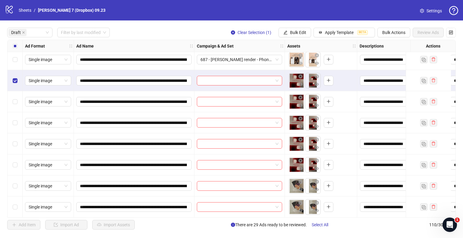
scroll to position [602, 0]
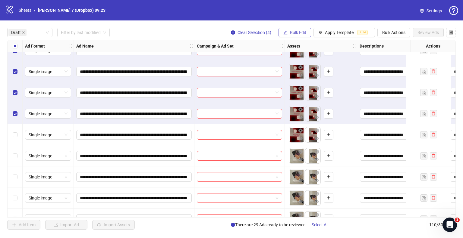
click at [300, 32] on span "Bulk Edit" at bounding box center [298, 32] width 16 height 5
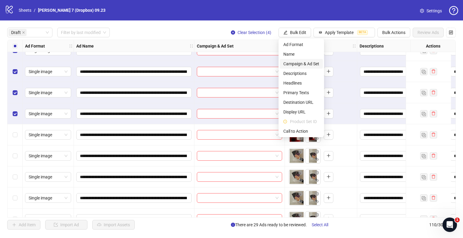
click at [298, 65] on span "Campaign & Ad Set" at bounding box center [301, 64] width 36 height 7
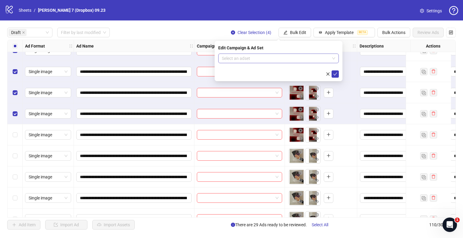
click at [255, 57] on input "search" at bounding box center [276, 58] width 108 height 9
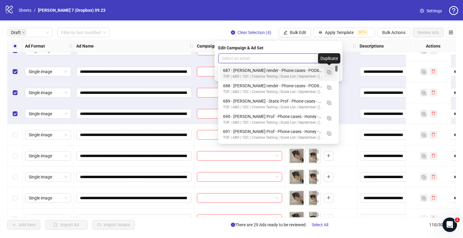
click at [328, 71] on img "button" at bounding box center [329, 72] width 4 height 4
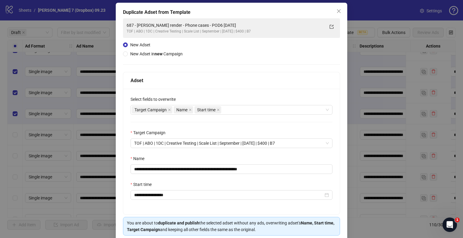
scroll to position [51, 0]
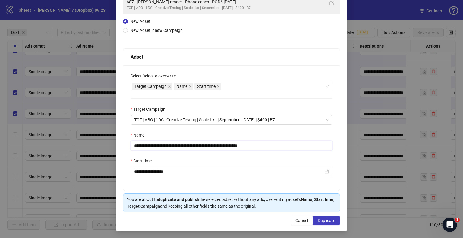
drag, startPoint x: 224, startPoint y: 147, endPoint x: 0, endPoint y: 155, distance: 223.9
click at [0, 155] on div "**********" at bounding box center [231, 119] width 463 height 238
paste input "text"
drag, startPoint x: 245, startPoint y: 146, endPoint x: 299, endPoint y: 145, distance: 54.2
click at [299, 145] on input "**********" at bounding box center [231, 146] width 202 height 10
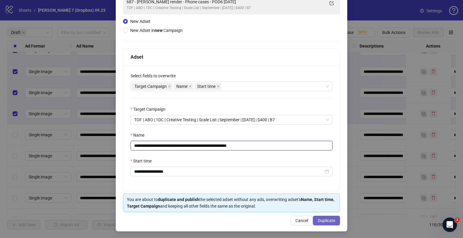
type input "**********"
click at [320, 217] on button "Duplicate" at bounding box center [326, 221] width 27 height 10
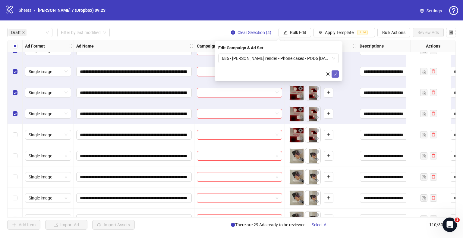
click at [337, 74] on button "submit" at bounding box center [334, 73] width 7 height 7
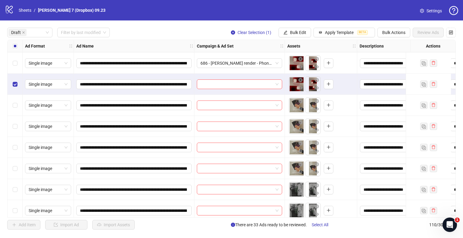
scroll to position [632, 0]
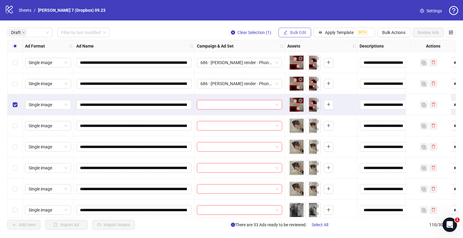
click at [295, 33] on span "Bulk Edit" at bounding box center [298, 32] width 16 height 5
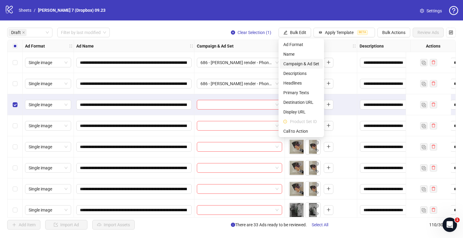
click at [297, 64] on span "Campaign & Ad Set" at bounding box center [301, 64] width 36 height 7
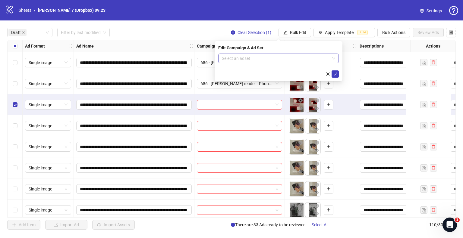
click at [265, 59] on input "search" at bounding box center [276, 58] width 108 height 9
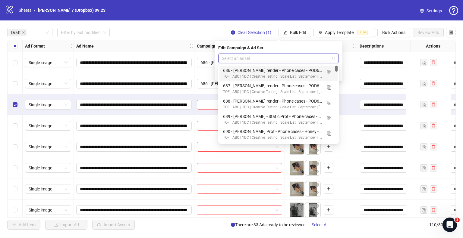
click at [252, 70] on div "686 - [PERSON_NAME] render - Phone cases - POD6 [DATE]" at bounding box center [272, 70] width 99 height 7
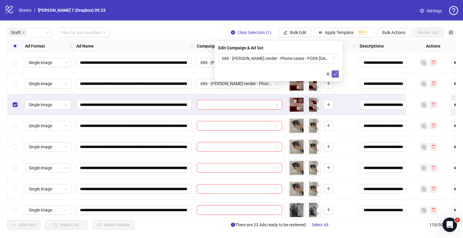
click at [337, 75] on icon "check" at bounding box center [335, 74] width 4 height 4
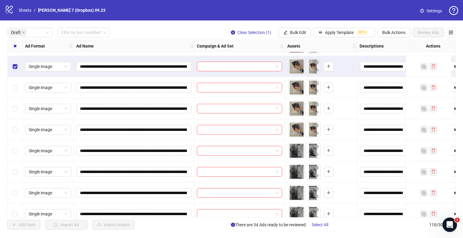
scroll to position [723, 0]
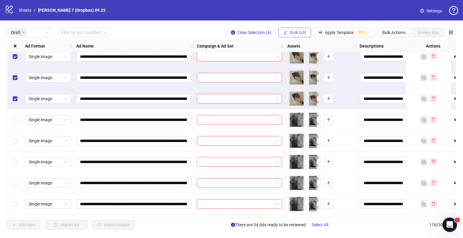
click at [285, 32] on icon "edit" at bounding box center [285, 32] width 4 height 4
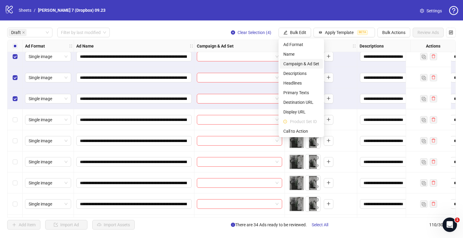
click at [289, 62] on span "Campaign & Ad Set" at bounding box center [301, 64] width 36 height 7
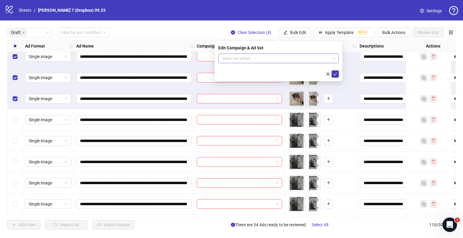
click at [254, 61] on input "search" at bounding box center [276, 58] width 108 height 9
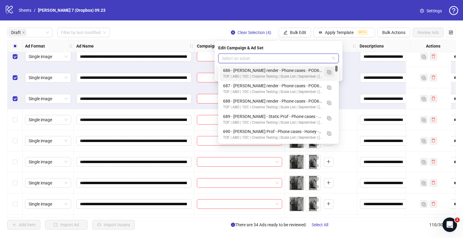
click at [328, 72] on img "button" at bounding box center [329, 72] width 4 height 4
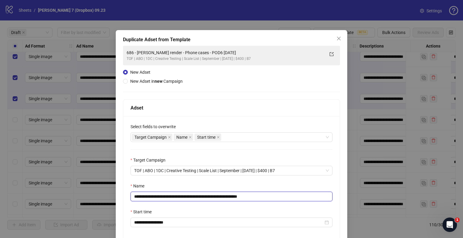
drag, startPoint x: 225, startPoint y: 195, endPoint x: 5, endPoint y: 202, distance: 220.0
click at [5, 203] on div "**********" at bounding box center [231, 119] width 463 height 238
paste input "*******"
drag, startPoint x: 263, startPoint y: 196, endPoint x: 378, endPoint y: 197, distance: 115.7
click at [377, 198] on div "**********" at bounding box center [231, 119] width 463 height 238
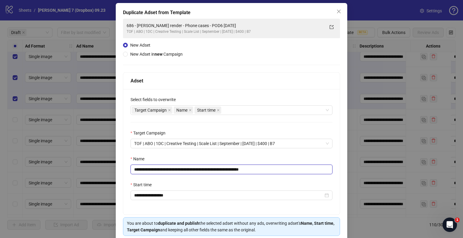
scroll to position [51, 0]
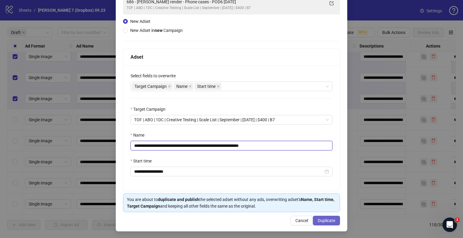
type input "**********"
click at [323, 219] on span "Duplicate" at bounding box center [325, 220] width 17 height 5
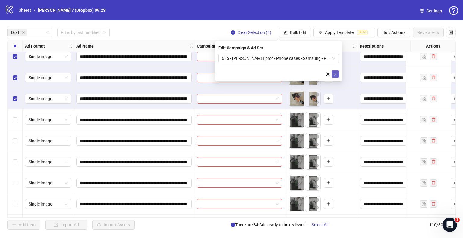
click at [335, 73] on icon "check" at bounding box center [335, 74] width 4 height 4
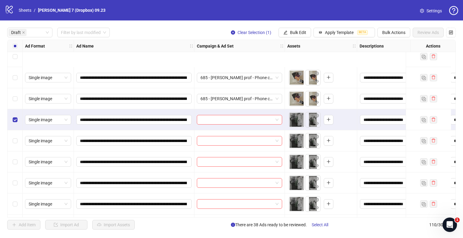
scroll to position [783, 0]
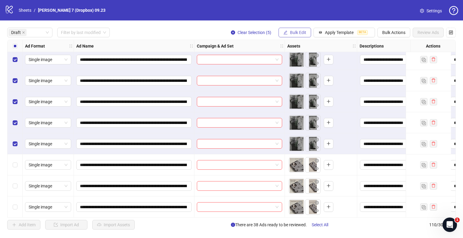
click at [292, 33] on span "Bulk Edit" at bounding box center [298, 32] width 16 height 5
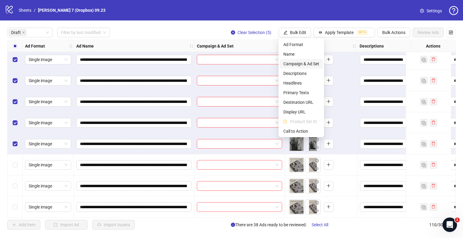
click at [295, 67] on span "Campaign & Ad Set" at bounding box center [301, 64] width 36 height 7
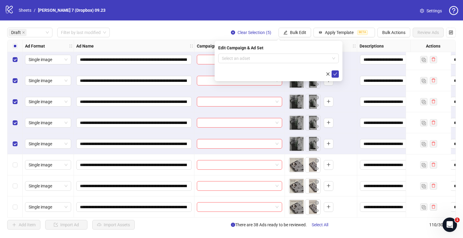
click at [274, 64] on form "Select an adset" at bounding box center [278, 66] width 120 height 24
click at [277, 58] on input "search" at bounding box center [276, 58] width 108 height 9
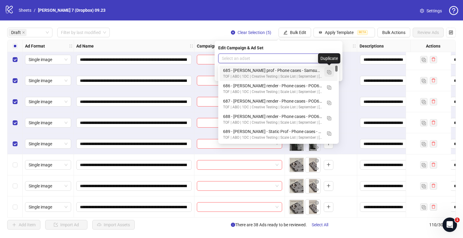
click at [326, 70] on button "button" at bounding box center [329, 72] width 10 height 10
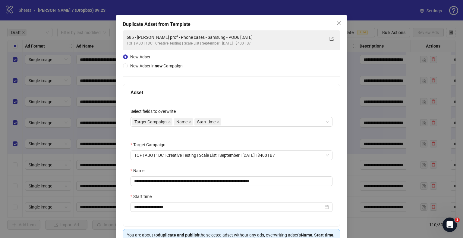
scroll to position [30, 0]
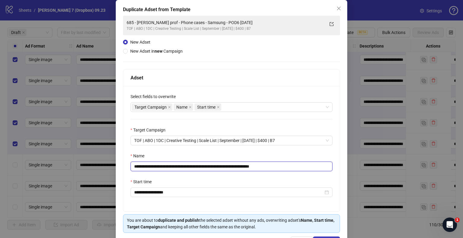
drag, startPoint x: 240, startPoint y: 167, endPoint x: 20, endPoint y: 163, distance: 220.8
click at [19, 163] on div "**********" at bounding box center [231, 119] width 463 height 238
paste input "text"
drag, startPoint x: 245, startPoint y: 167, endPoint x: 386, endPoint y: 174, distance: 142.1
click at [361, 176] on div "**********" at bounding box center [231, 119] width 463 height 238
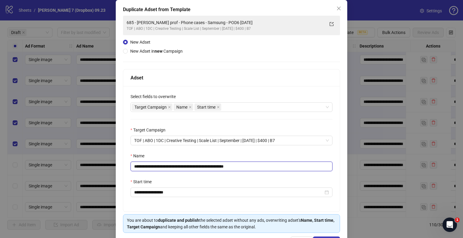
scroll to position [51, 0]
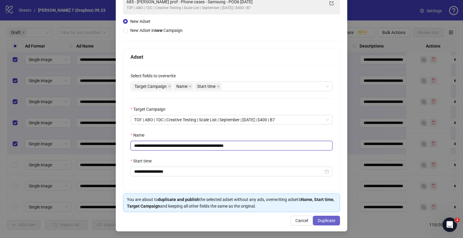
type input "**********"
click at [330, 221] on span "Duplicate" at bounding box center [325, 220] width 17 height 5
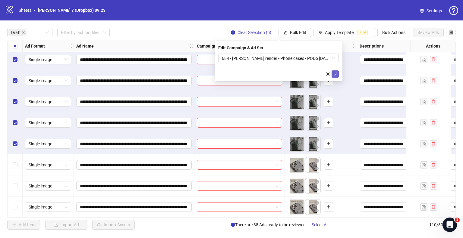
click at [333, 76] on icon "check" at bounding box center [335, 74] width 4 height 4
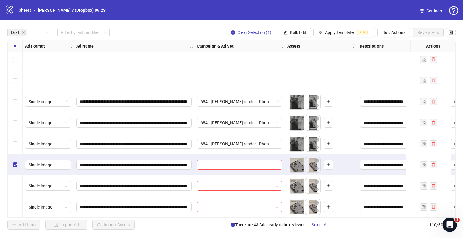
scroll to position [873, 0]
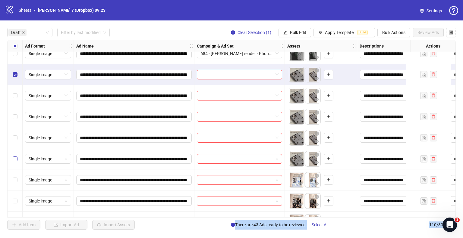
click at [15, 162] on label "Select row 47" at bounding box center [15, 159] width 5 height 7
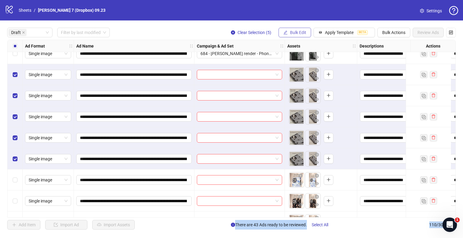
click at [290, 32] on span "Bulk Edit" at bounding box center [298, 32] width 16 height 5
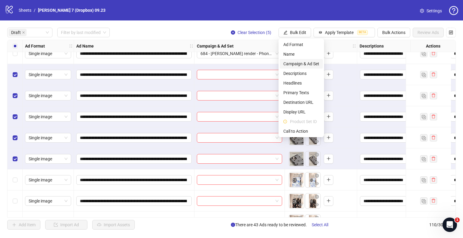
click at [298, 64] on span "Campaign & Ad Set" at bounding box center [301, 64] width 36 height 7
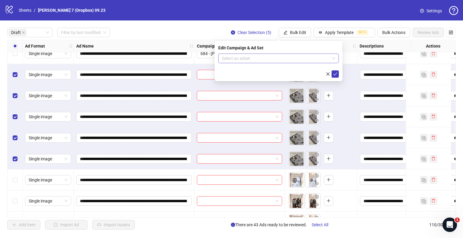
drag, startPoint x: 279, startPoint y: 65, endPoint x: 281, endPoint y: 58, distance: 7.6
click at [279, 65] on form "Select an adset" at bounding box center [278, 66] width 120 height 24
click at [281, 58] on input "search" at bounding box center [276, 58] width 108 height 9
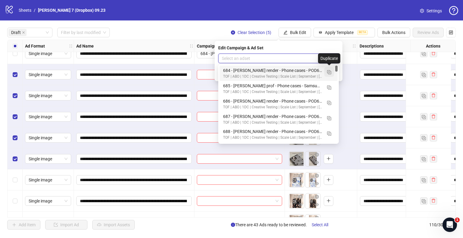
click at [327, 73] on img "button" at bounding box center [329, 72] width 4 height 4
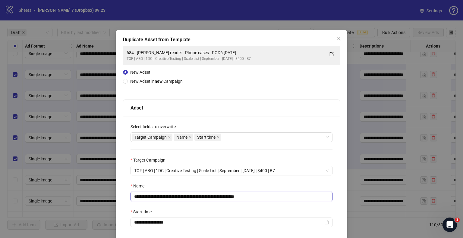
drag, startPoint x: 222, startPoint y: 197, endPoint x: 0, endPoint y: 199, distance: 222.3
click at [0, 199] on div "**********" at bounding box center [231, 119] width 463 height 238
paste input "text"
drag, startPoint x: 240, startPoint y: 197, endPoint x: 443, endPoint y: 208, distance: 203.3
click at [417, 207] on div "**********" at bounding box center [231, 119] width 463 height 238
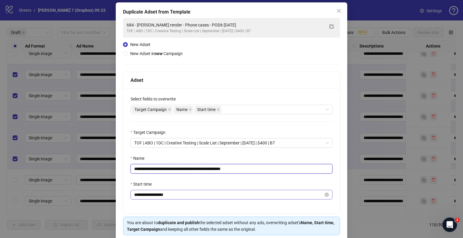
scroll to position [51, 0]
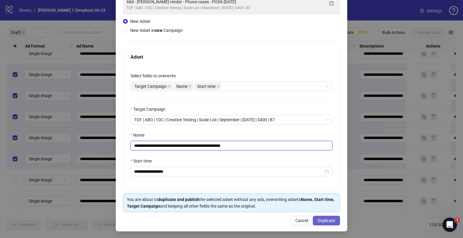
type input "**********"
click at [327, 222] on span "Duplicate" at bounding box center [325, 220] width 17 height 5
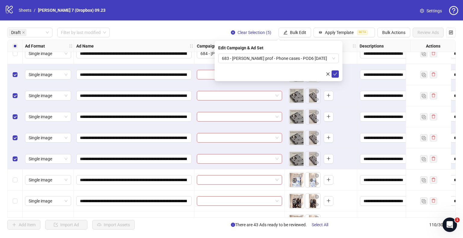
click at [335, 73] on icon "check" at bounding box center [335, 74] width 4 height 4
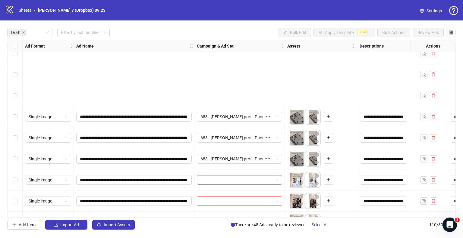
scroll to position [964, 0]
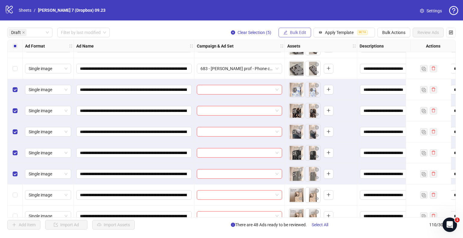
click at [305, 35] on span "Bulk Edit" at bounding box center [298, 32] width 16 height 5
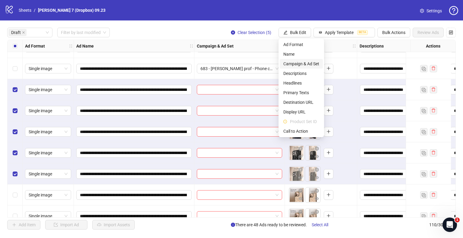
click at [299, 62] on span "Campaign & Ad Set" at bounding box center [301, 64] width 36 height 7
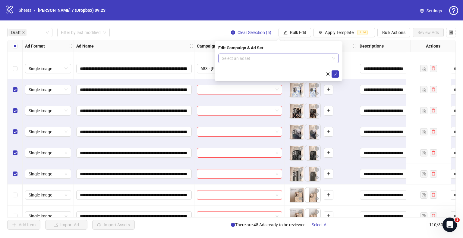
click at [332, 56] on span at bounding box center [278, 58] width 113 height 9
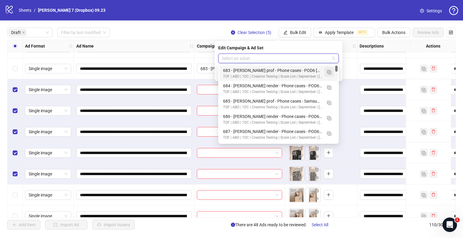
click at [326, 73] on button "button" at bounding box center [329, 72] width 10 height 10
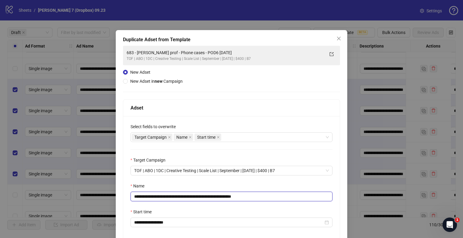
drag, startPoint x: 217, startPoint y: 197, endPoint x: 8, endPoint y: 196, distance: 209.3
click at [0, 198] on div "**********" at bounding box center [231, 119] width 463 height 238
paste input "**"
drag, startPoint x: 244, startPoint y: 196, endPoint x: 425, endPoint y: 200, distance: 181.0
click at [351, 200] on div "**********" at bounding box center [231, 119] width 463 height 238
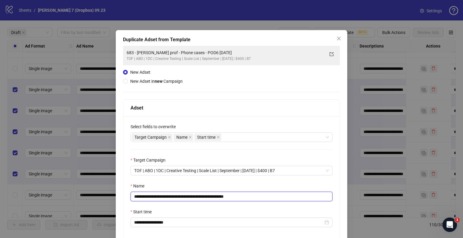
scroll to position [51, 0]
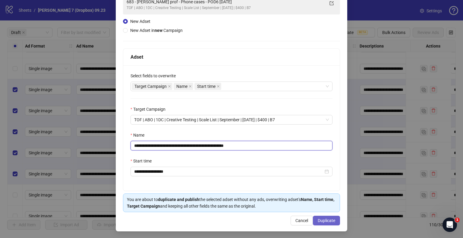
type input "**********"
click at [333, 220] on button "Duplicate" at bounding box center [326, 221] width 27 height 10
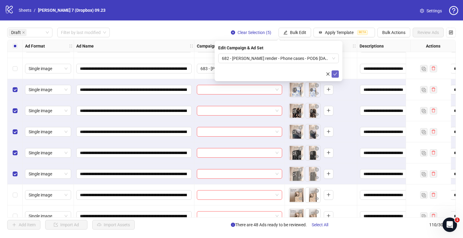
click at [335, 74] on icon "check" at bounding box center [335, 74] width 4 height 4
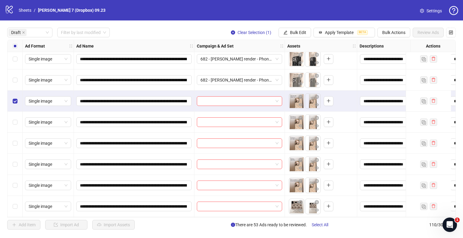
scroll to position [1084, 0]
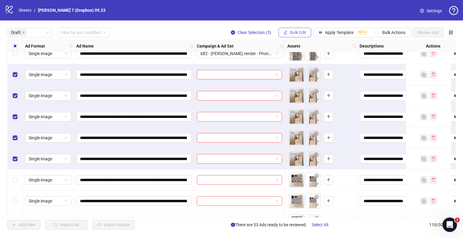
click at [306, 30] on button "Bulk Edit" at bounding box center [294, 33] width 33 height 10
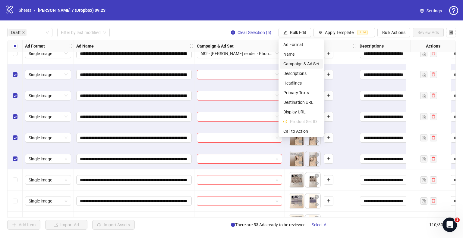
click at [300, 63] on span "Campaign & Ad Set" at bounding box center [301, 64] width 36 height 7
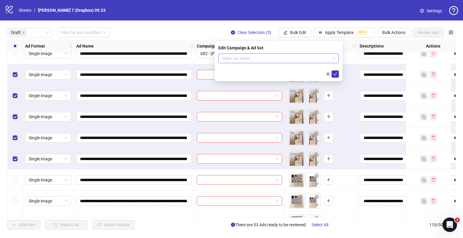
click at [259, 60] on input "search" at bounding box center [276, 58] width 108 height 9
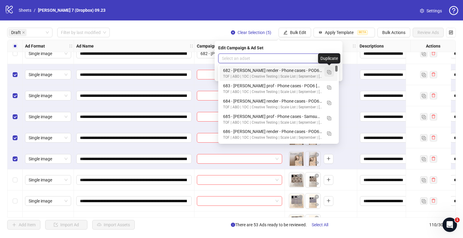
click at [331, 71] on button "button" at bounding box center [329, 72] width 10 height 10
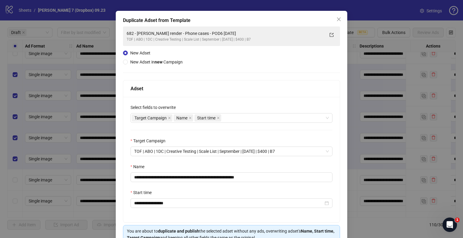
scroll to position [30, 0]
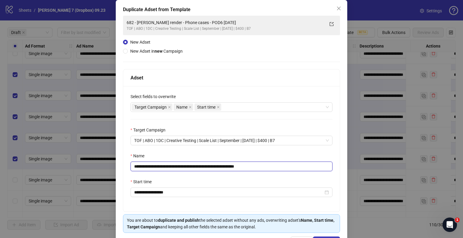
drag, startPoint x: 222, startPoint y: 167, endPoint x: 70, endPoint y: 176, distance: 151.4
click at [70, 176] on div "**********" at bounding box center [231, 119] width 463 height 238
paste input "text"
drag, startPoint x: 239, startPoint y: 166, endPoint x: 360, endPoint y: 172, distance: 120.6
click at [351, 172] on div "**********" at bounding box center [231, 119] width 463 height 238
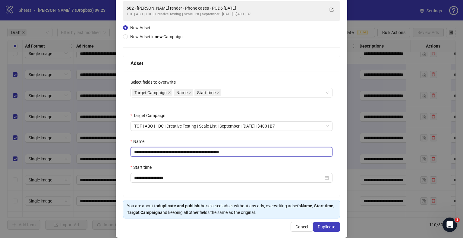
scroll to position [51, 0]
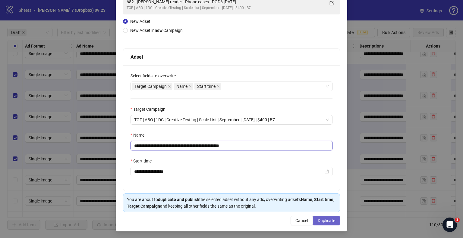
type input "**********"
click at [324, 219] on span "Duplicate" at bounding box center [325, 220] width 17 height 5
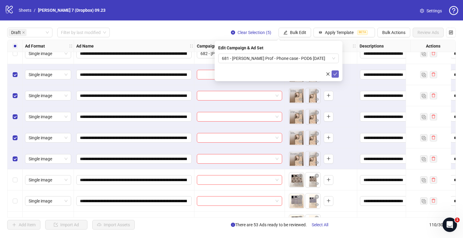
click at [337, 73] on button "submit" at bounding box center [334, 73] width 7 height 7
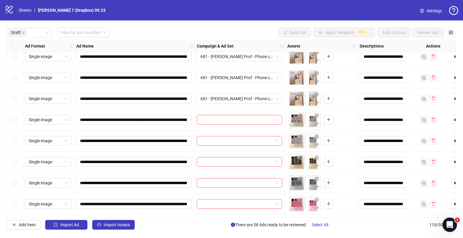
scroll to position [1175, 0]
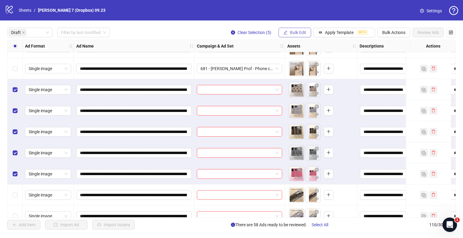
click at [297, 31] on span "Bulk Edit" at bounding box center [298, 32] width 16 height 5
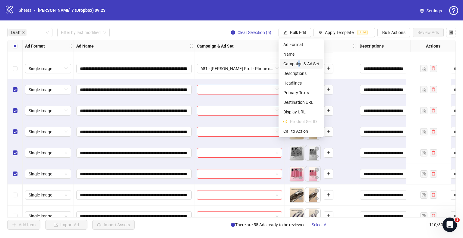
click at [299, 64] on span "Campaign & Ad Set" at bounding box center [301, 64] width 36 height 7
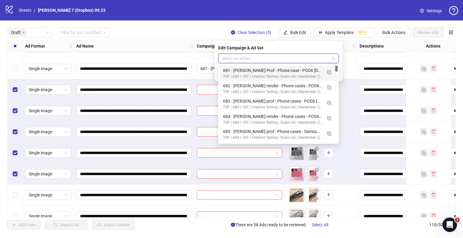
click at [284, 55] on input "search" at bounding box center [276, 58] width 108 height 9
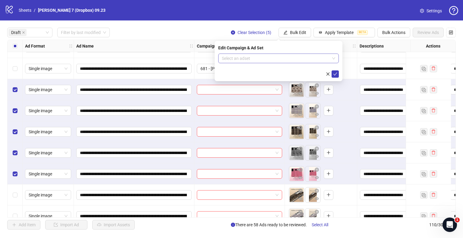
click at [303, 57] on input "search" at bounding box center [276, 58] width 108 height 9
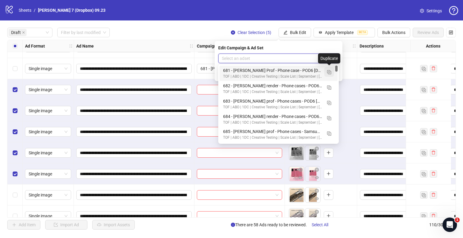
click at [330, 72] on img "button" at bounding box center [329, 72] width 4 height 4
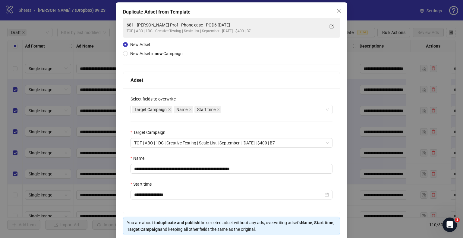
scroll to position [51, 0]
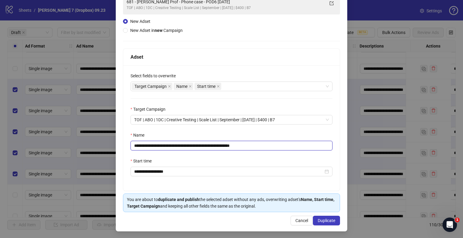
drag, startPoint x: 216, startPoint y: 145, endPoint x: 0, endPoint y: 151, distance: 215.7
click at [0, 151] on div "**********" at bounding box center [231, 119] width 463 height 238
paste input "**********"
drag, startPoint x: 270, startPoint y: 144, endPoint x: 399, endPoint y: 145, distance: 129.2
click at [378, 148] on div "**********" at bounding box center [231, 119] width 463 height 238
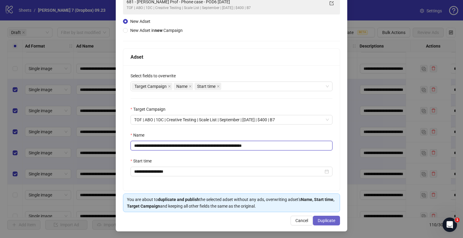
type input "**********"
click at [317, 222] on span "Duplicate" at bounding box center [325, 220] width 17 height 5
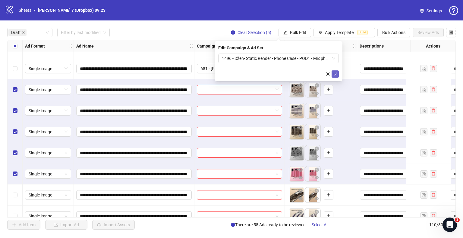
click at [335, 74] on icon "check" at bounding box center [335, 74] width 4 height 4
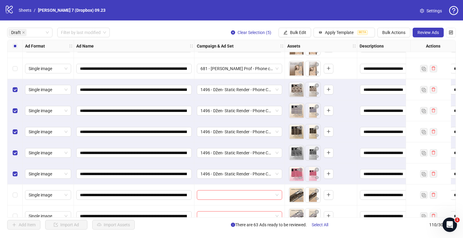
click at [14, 48] on label "Select all rows" at bounding box center [15, 46] width 5 height 7
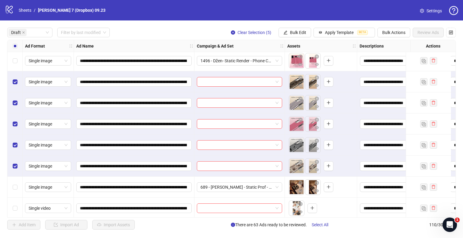
scroll to position [1265, 0]
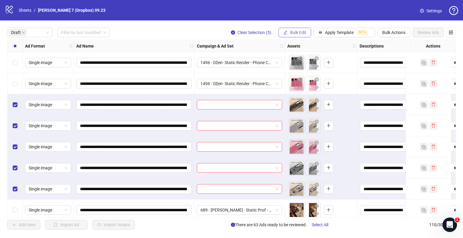
click at [292, 33] on span "Bulk Edit" at bounding box center [298, 32] width 16 height 5
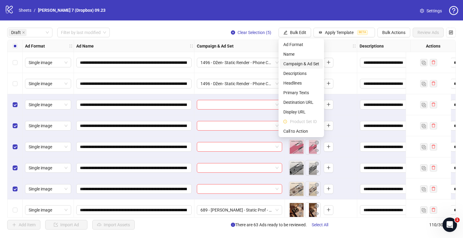
click at [298, 62] on span "Campaign & Ad Set" at bounding box center [301, 64] width 36 height 7
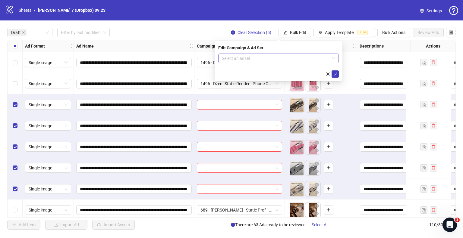
click at [269, 59] on input "search" at bounding box center [276, 58] width 108 height 9
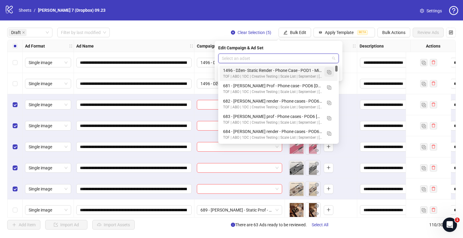
click at [328, 73] on img "button" at bounding box center [329, 72] width 4 height 4
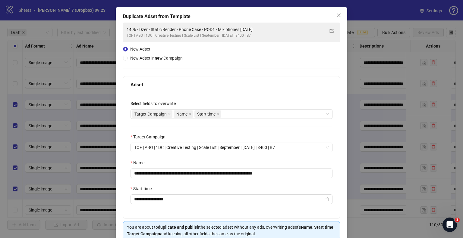
scroll to position [30, 0]
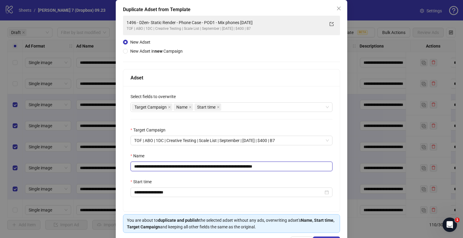
drag, startPoint x: 247, startPoint y: 167, endPoint x: 73, endPoint y: 162, distance: 174.1
click at [68, 162] on div "**********" at bounding box center [231, 119] width 463 height 238
paste input "text"
drag, startPoint x: 270, startPoint y: 166, endPoint x: 373, endPoint y: 167, distance: 103.3
click at [373, 168] on div "**********" at bounding box center [231, 119] width 463 height 238
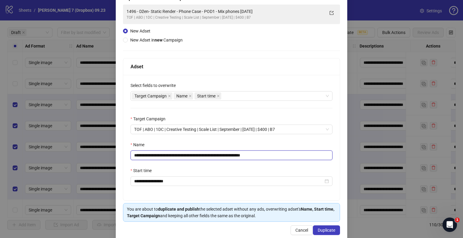
scroll to position [51, 0]
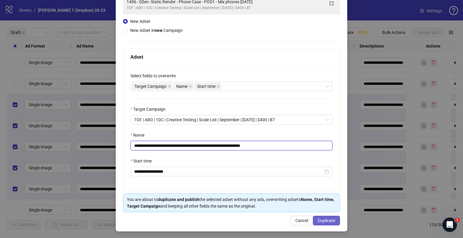
type input "**********"
click at [322, 220] on span "Duplicate" at bounding box center [325, 220] width 17 height 5
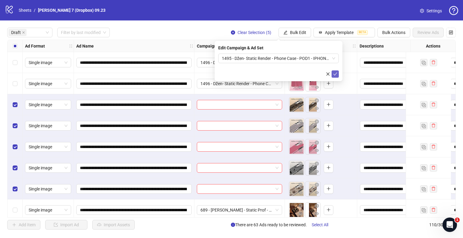
click at [334, 75] on icon "check" at bounding box center [335, 74] width 4 height 3
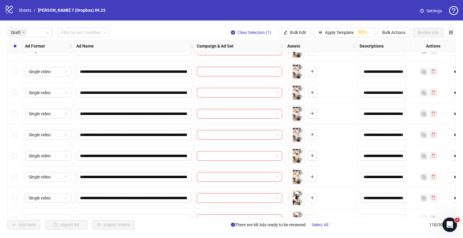
scroll to position [1686, 0]
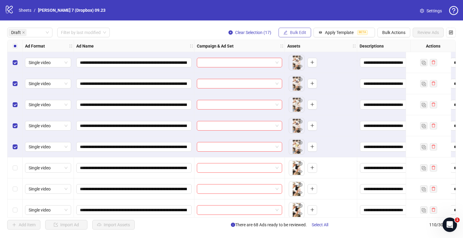
click at [283, 29] on button "Bulk Edit" at bounding box center [294, 33] width 33 height 10
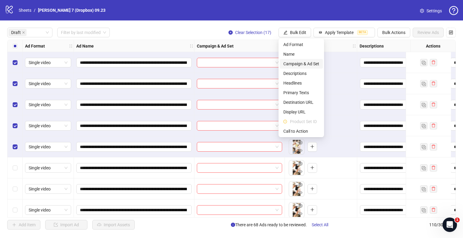
click at [292, 62] on span "Campaign & Ad Set" at bounding box center [301, 64] width 36 height 7
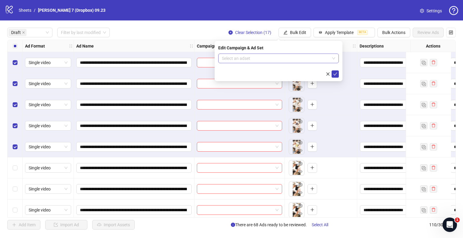
click at [272, 59] on input "search" at bounding box center [276, 58] width 108 height 9
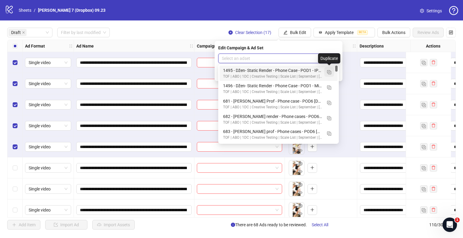
click at [331, 72] on button "button" at bounding box center [329, 72] width 10 height 10
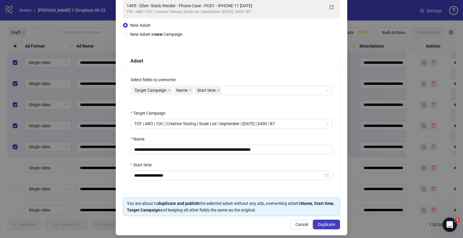
scroll to position [51, 0]
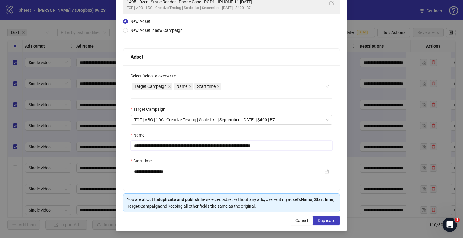
drag, startPoint x: 246, startPoint y: 147, endPoint x: 17, endPoint y: 152, distance: 229.3
click at [17, 153] on div "**********" at bounding box center [231, 119] width 463 height 238
paste input "text"
drag, startPoint x: 247, startPoint y: 145, endPoint x: 376, endPoint y: 160, distance: 129.4
click at [363, 158] on div "**********" at bounding box center [231, 119] width 463 height 238
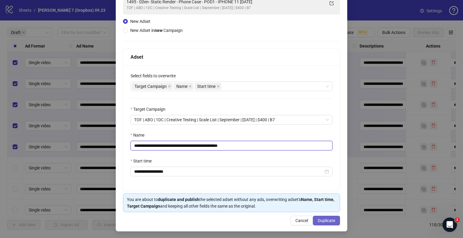
type input "**********"
click at [320, 220] on span "Duplicate" at bounding box center [325, 220] width 17 height 5
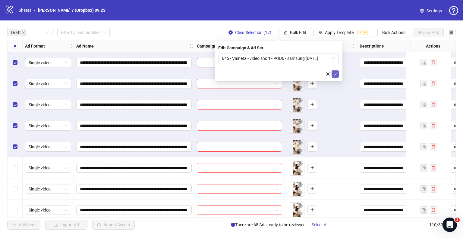
click at [337, 72] on icon "check" at bounding box center [335, 74] width 4 height 4
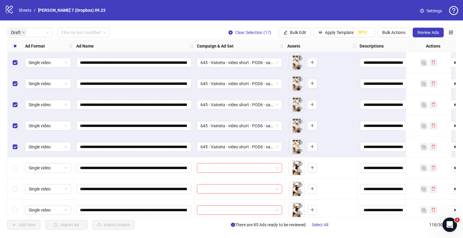
click at [11, 46] on div "Select all rows" at bounding box center [15, 46] width 15 height 12
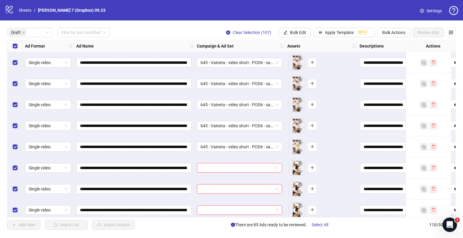
click at [11, 46] on div "Select all rows" at bounding box center [15, 46] width 15 height 12
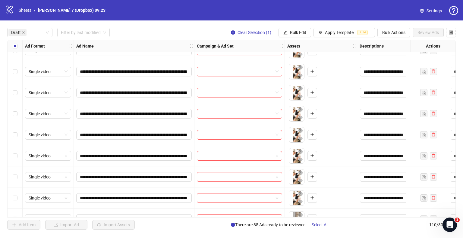
scroll to position [2092, 0]
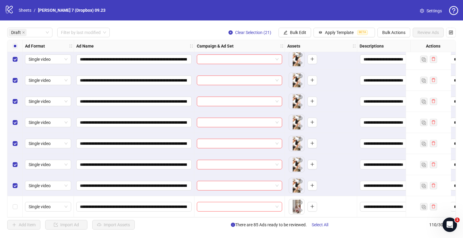
drag, startPoint x: 289, startPoint y: 32, endPoint x: 300, endPoint y: 43, distance: 15.4
click at [290, 32] on span "Bulk Edit" at bounding box center [298, 32] width 16 height 5
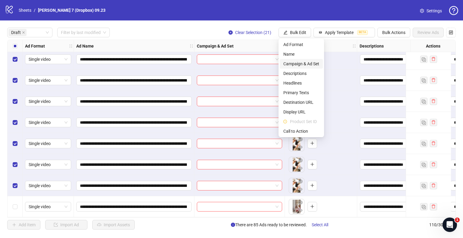
click at [303, 62] on span "Campaign & Ad Set" at bounding box center [301, 64] width 36 height 7
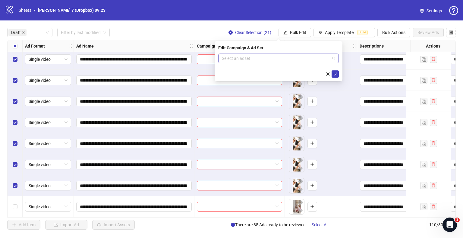
click at [270, 58] on input "search" at bounding box center [276, 58] width 108 height 9
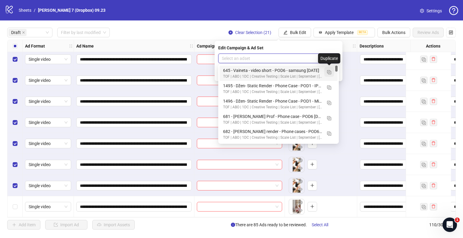
click at [328, 72] on img "button" at bounding box center [329, 72] width 4 height 4
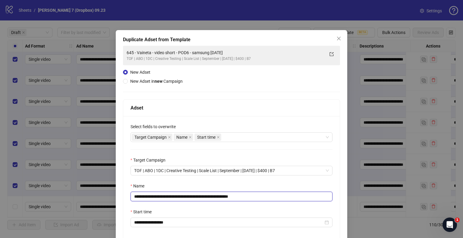
drag, startPoint x: 218, startPoint y: 197, endPoint x: 45, endPoint y: 192, distance: 173.2
click at [16, 194] on div "**********" at bounding box center [231, 119] width 463 height 238
paste input "text"
drag, startPoint x: 218, startPoint y: 196, endPoint x: 358, endPoint y: 213, distance: 141.6
click at [330, 208] on div "**********" at bounding box center [231, 179] width 216 height 126
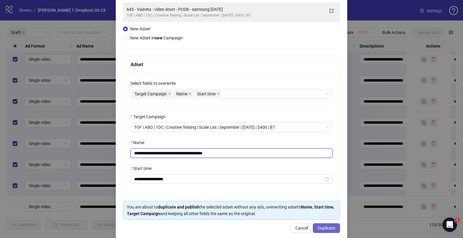
scroll to position [51, 0]
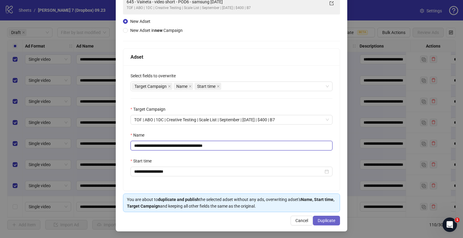
type input "**********"
click at [319, 221] on span "Duplicate" at bounding box center [325, 220] width 17 height 5
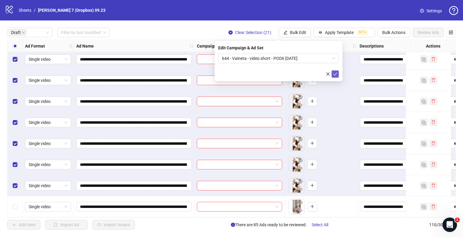
click at [336, 75] on icon "check" at bounding box center [335, 74] width 4 height 4
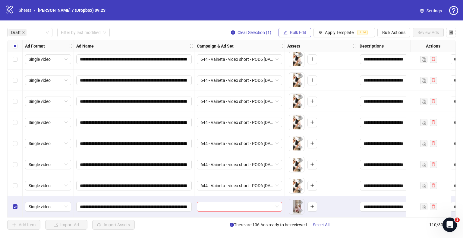
click at [291, 31] on span "Bulk Edit" at bounding box center [298, 32] width 16 height 5
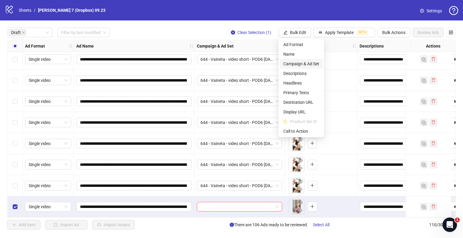
click at [293, 64] on span "Campaign & Ad Set" at bounding box center [301, 64] width 36 height 7
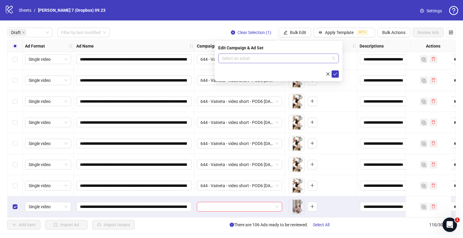
click at [321, 60] on input "search" at bounding box center [276, 58] width 108 height 9
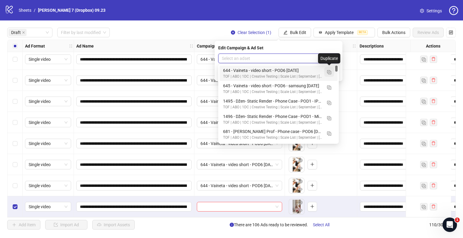
click at [331, 71] on button "button" at bounding box center [329, 72] width 10 height 10
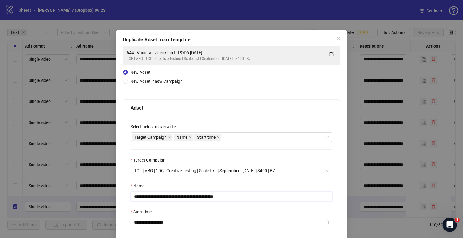
drag, startPoint x: 195, startPoint y: 197, endPoint x: 2, endPoint y: 198, distance: 192.8
click at [2, 198] on div "**********" at bounding box center [231, 119] width 463 height 238
paste input "**********"
drag, startPoint x: 241, startPoint y: 196, endPoint x: 388, endPoint y: 198, distance: 147.6
click at [310, 198] on input "**********" at bounding box center [231, 197] width 202 height 10
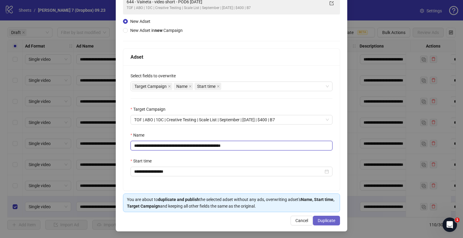
type input "**********"
click at [320, 220] on span "Duplicate" at bounding box center [325, 220] width 17 height 5
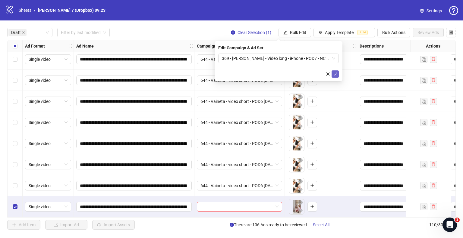
click at [334, 74] on icon "check" at bounding box center [335, 74] width 4 height 4
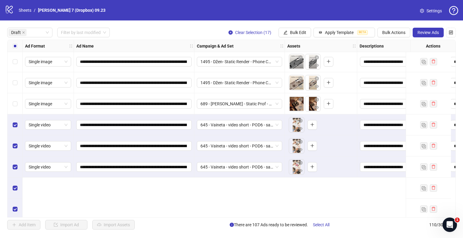
scroll to position [1309, 0]
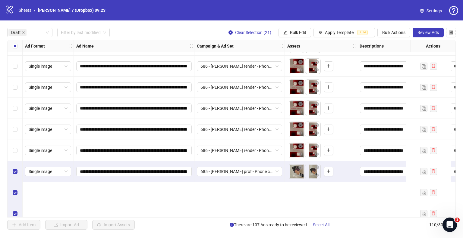
scroll to position [526, 0]
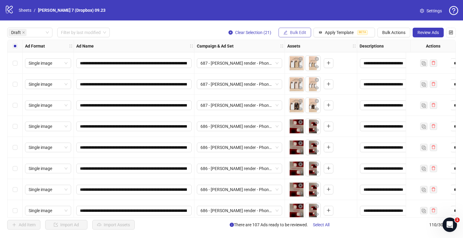
click at [292, 31] on span "Bulk Edit" at bounding box center [298, 32] width 16 height 5
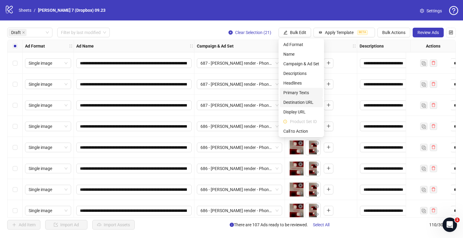
click at [300, 98] on li "Destination URL" at bounding box center [300, 103] width 43 height 10
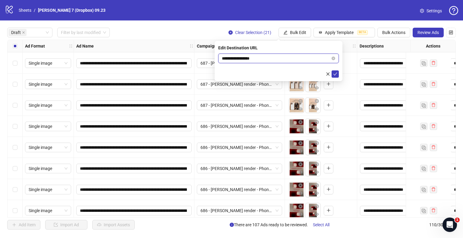
click at [275, 57] on input "**********" at bounding box center [276, 58] width 108 height 7
type input "**********"
click at [336, 74] on icon "check" at bounding box center [335, 74] width 4 height 4
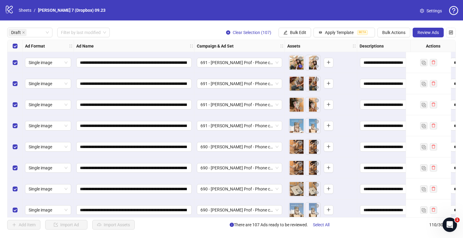
click at [299, 66] on icon "eye" at bounding box center [300, 66] width 4 height 4
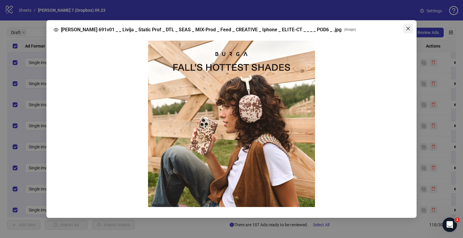
click at [408, 26] on icon "close" at bounding box center [407, 28] width 5 height 5
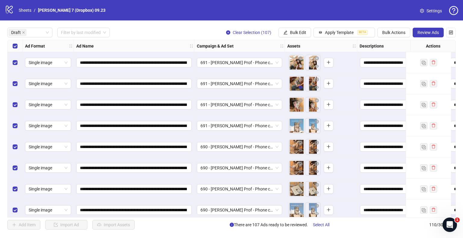
click at [300, 87] on icon "eye" at bounding box center [300, 87] width 4 height 3
click at [300, 108] on icon "eye" at bounding box center [300, 108] width 4 height 3
click at [301, 130] on icon "eye" at bounding box center [300, 129] width 4 height 3
click at [299, 151] on icon "eye" at bounding box center [300, 150] width 4 height 3
click at [300, 170] on icon "eye" at bounding box center [300, 171] width 4 height 3
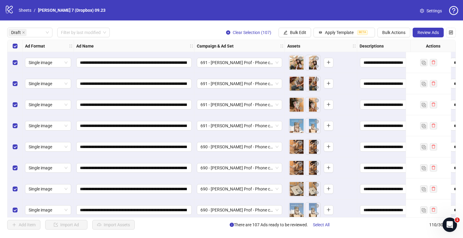
scroll to position [30, 0]
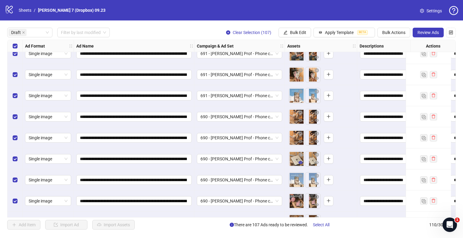
click at [302, 163] on button "button" at bounding box center [300, 162] width 7 height 7
click at [300, 184] on icon "eye" at bounding box center [300, 184] width 4 height 4
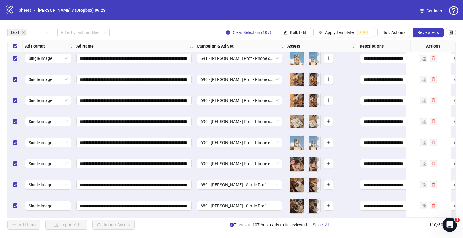
scroll to position [90, 0]
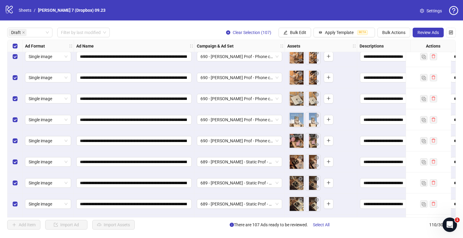
click at [301, 144] on icon "eye" at bounding box center [300, 144] width 4 height 4
click at [301, 166] on icon "eye" at bounding box center [300, 166] width 4 height 4
click at [302, 188] on button "button" at bounding box center [300, 186] width 7 height 7
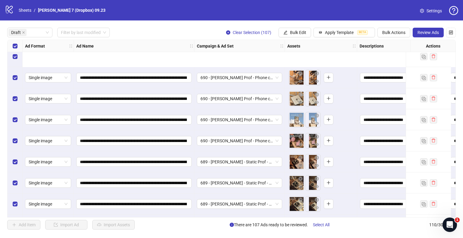
scroll to position [151, 0]
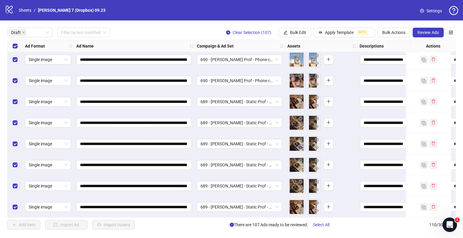
click at [303, 147] on button "button" at bounding box center [300, 147] width 7 height 7
click at [302, 171] on button "button" at bounding box center [300, 168] width 7 height 7
click at [301, 190] on icon "eye" at bounding box center [300, 189] width 4 height 3
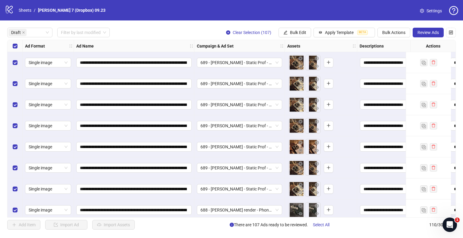
scroll to position [241, 0]
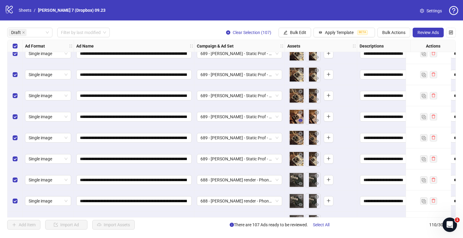
click at [301, 121] on icon "eye" at bounding box center [300, 120] width 4 height 3
click at [301, 141] on icon "eye" at bounding box center [300, 141] width 4 height 3
click at [299, 162] on icon "eye" at bounding box center [300, 162] width 4 height 3
click at [301, 183] on icon "eye" at bounding box center [300, 183] width 4 height 3
click at [302, 204] on button "button" at bounding box center [300, 204] width 7 height 7
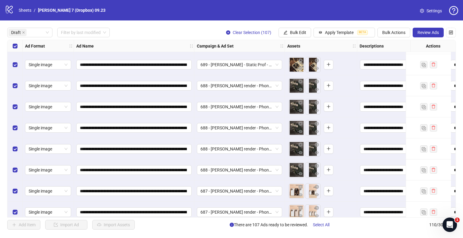
scroll to position [361, 0]
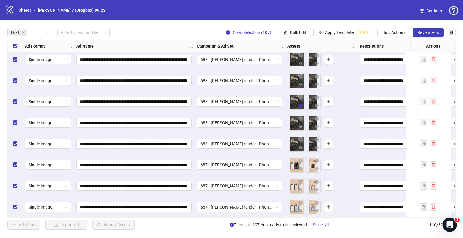
click at [301, 105] on icon "eye" at bounding box center [300, 105] width 4 height 3
click at [301, 125] on icon "eye" at bounding box center [300, 126] width 4 height 3
click at [301, 146] on icon "eye" at bounding box center [300, 147] width 4 height 4
click at [301, 167] on icon "eye" at bounding box center [300, 169] width 4 height 4
click at [300, 188] on icon "eye" at bounding box center [300, 189] width 4 height 3
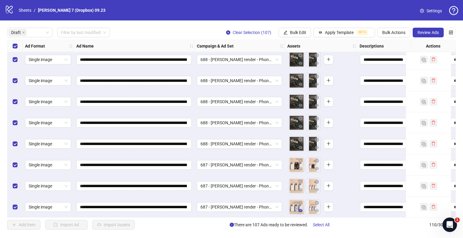
click at [299, 212] on icon "eye" at bounding box center [300, 210] width 4 height 3
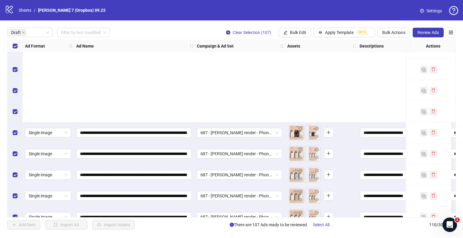
scroll to position [512, 0]
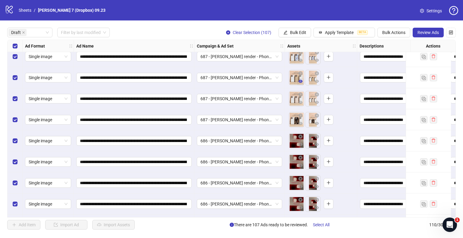
click at [299, 80] on icon "eye" at bounding box center [300, 81] width 4 height 3
click at [300, 102] on icon "eye" at bounding box center [300, 102] width 4 height 3
click at [301, 122] on icon "eye" at bounding box center [300, 123] width 4 height 3
click at [299, 145] on icon "eye" at bounding box center [300, 144] width 4 height 3
click at [300, 165] on icon "eye" at bounding box center [300, 165] width 4 height 3
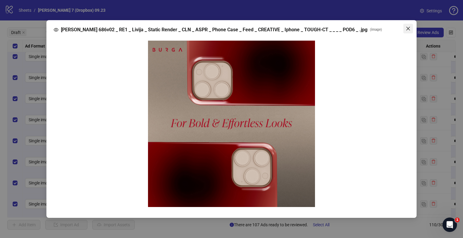
click at [407, 28] on icon "close" at bounding box center [408, 29] width 4 height 4
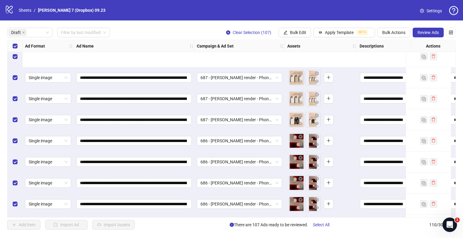
scroll to position [572, 0]
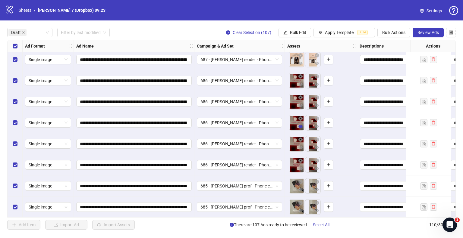
click at [299, 128] on icon "eye" at bounding box center [300, 126] width 4 height 3
click at [300, 148] on icon "eye" at bounding box center [300, 147] width 4 height 3
click at [302, 169] on icon "eye" at bounding box center [300, 168] width 4 height 3
click at [300, 190] on icon "eye" at bounding box center [300, 189] width 4 height 3
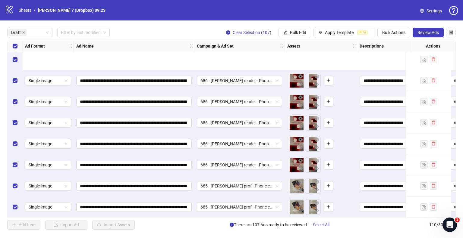
scroll to position [632, 0]
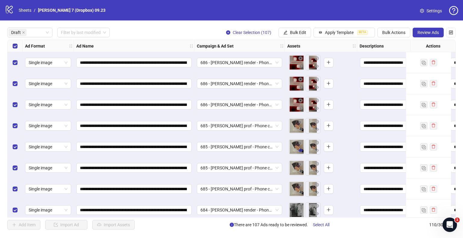
click at [301, 150] on icon "eye" at bounding box center [300, 150] width 4 height 3
click at [299, 170] on icon "eye" at bounding box center [300, 172] width 4 height 4
click at [301, 192] on icon "eye" at bounding box center [300, 192] width 4 height 3
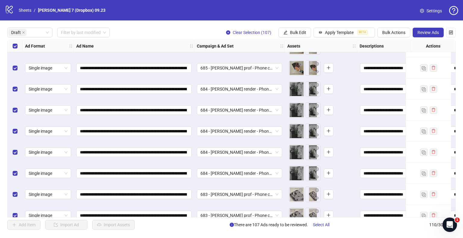
scroll to position [783, 0]
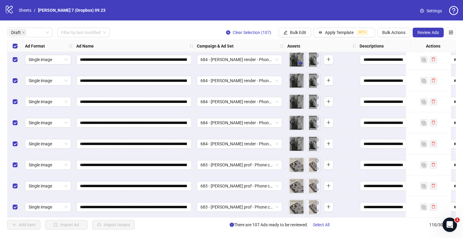
click at [298, 63] on button "button" at bounding box center [300, 63] width 7 height 7
click at [302, 85] on icon "eye" at bounding box center [300, 84] width 4 height 4
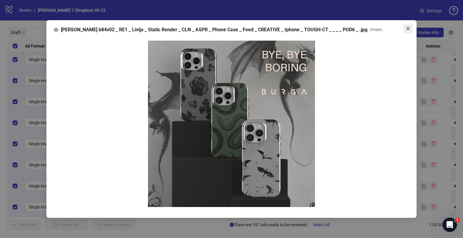
click at [407, 29] on icon "close" at bounding box center [407, 28] width 5 height 5
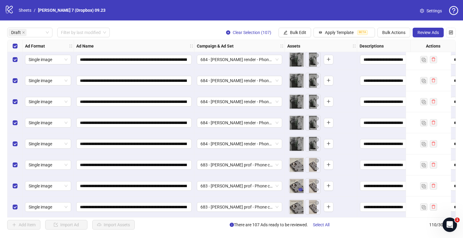
click at [300, 188] on icon "eye" at bounding box center [300, 190] width 4 height 4
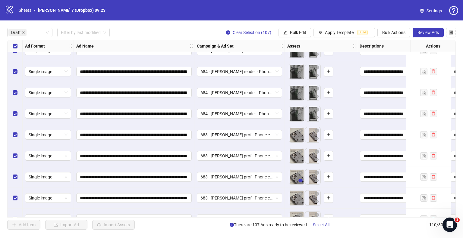
click at [301, 182] on icon "eye" at bounding box center [300, 181] width 4 height 4
click at [300, 200] on icon "eye" at bounding box center [300, 202] width 4 height 4
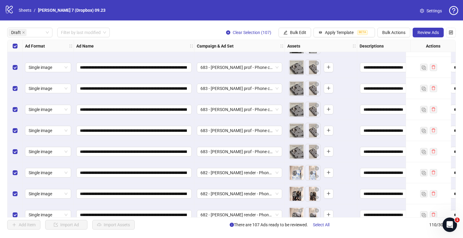
scroll to position [903, 0]
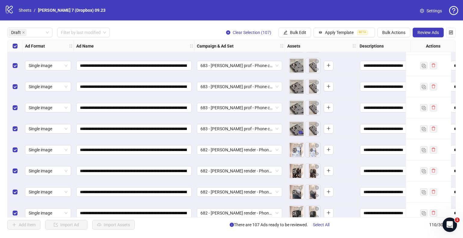
click at [300, 135] on button "button" at bounding box center [300, 132] width 7 height 7
click at [301, 155] on icon "eye" at bounding box center [300, 153] width 4 height 4
click at [299, 175] on icon "eye" at bounding box center [300, 175] width 4 height 4
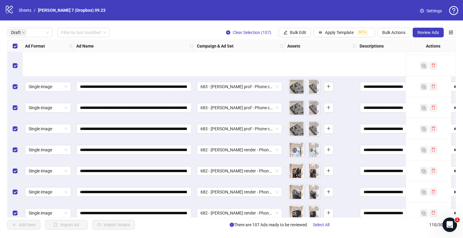
scroll to position [964, 0]
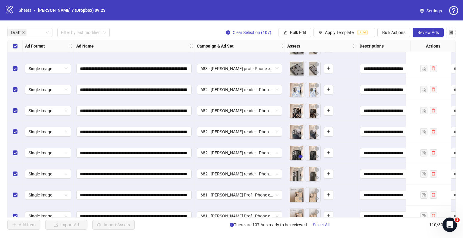
click at [298, 156] on icon "eye" at bounding box center [300, 156] width 4 height 3
click at [301, 135] on icon "eye" at bounding box center [300, 135] width 4 height 3
click at [301, 196] on button "button" at bounding box center [300, 198] width 7 height 7
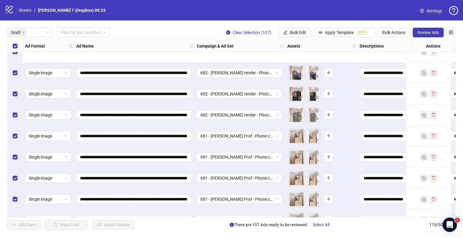
scroll to position [1084, 0]
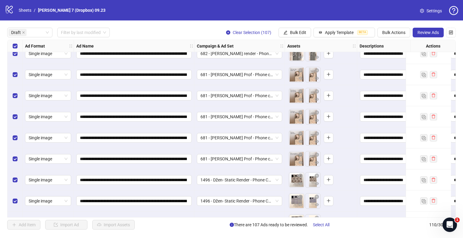
click at [300, 99] on icon "eye" at bounding box center [300, 99] width 4 height 3
click at [301, 119] on icon "eye" at bounding box center [300, 120] width 4 height 3
click at [302, 140] on button "button" at bounding box center [300, 141] width 7 height 7
click at [300, 163] on icon "eye" at bounding box center [300, 163] width 4 height 4
click at [302, 183] on icon "eye" at bounding box center [300, 184] width 4 height 4
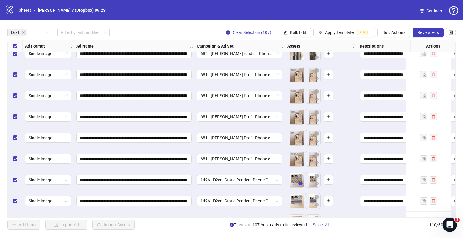
click at [300, 185] on icon "eye" at bounding box center [300, 184] width 4 height 4
click at [299, 185] on icon "eye" at bounding box center [300, 184] width 4 height 4
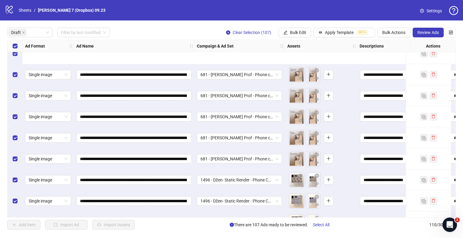
scroll to position [1144, 0]
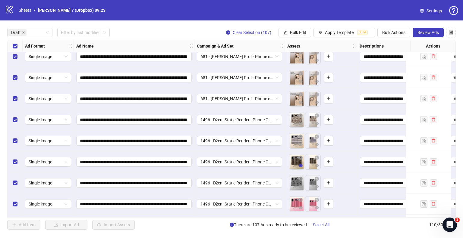
click at [301, 167] on icon "eye" at bounding box center [300, 166] width 4 height 4
click at [299, 207] on icon "eye" at bounding box center [300, 207] width 4 height 3
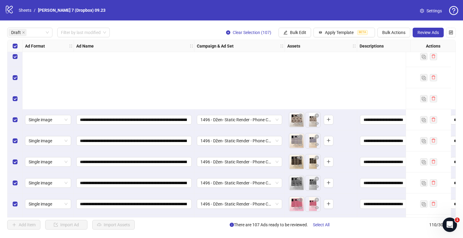
scroll to position [1235, 0]
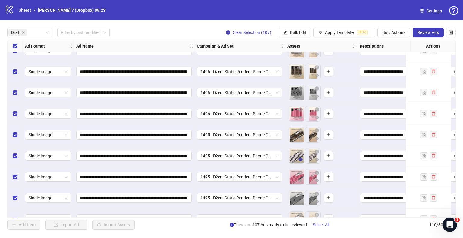
click at [298, 159] on icon "eye" at bounding box center [300, 160] width 4 height 4
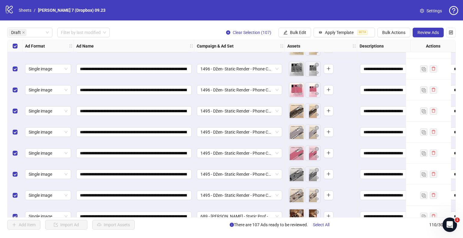
scroll to position [1295, 0]
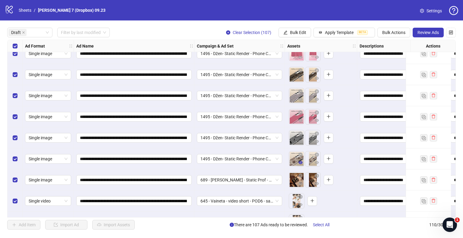
click at [300, 161] on icon "eye" at bounding box center [300, 163] width 4 height 4
click at [302, 185] on icon "eye" at bounding box center [300, 184] width 4 height 4
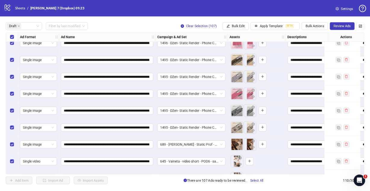
scroll to position [1325, 0]
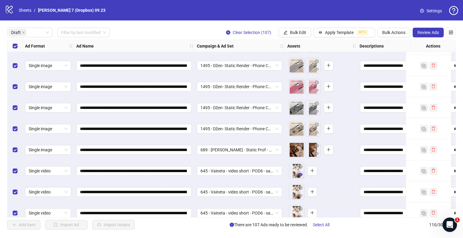
click at [299, 175] on icon "eye" at bounding box center [300, 174] width 4 height 3
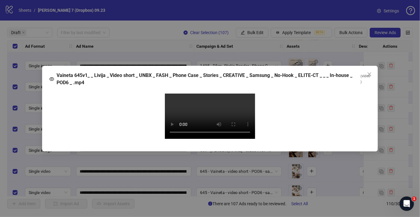
click at [201, 139] on video "Your browser does not support the video tag." at bounding box center [210, 115] width 90 height 45
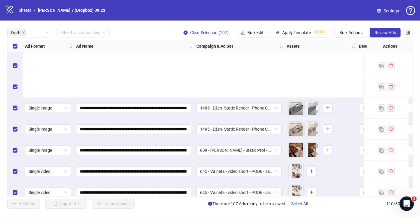
scroll to position [1407, 0]
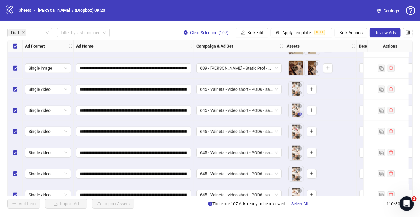
click at [300, 112] on icon "eye" at bounding box center [300, 114] width 4 height 4
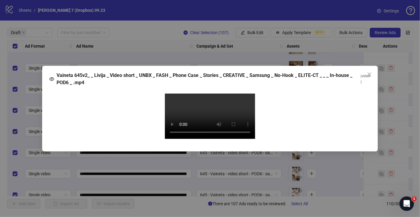
click at [211, 100] on video "Your browser does not support the video tag." at bounding box center [210, 115] width 90 height 45
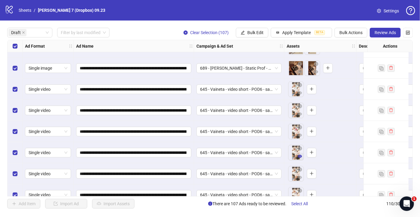
click at [301, 155] on icon "eye" at bounding box center [300, 155] width 4 height 3
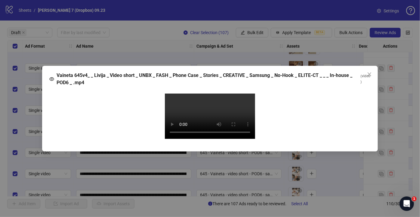
click at [237, 129] on video "Your browser does not support the video tag." at bounding box center [210, 115] width 90 height 45
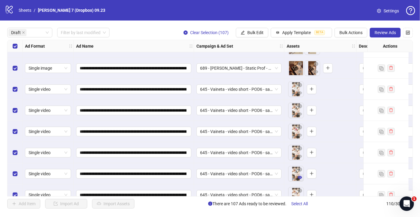
click at [299, 177] on icon "eye" at bounding box center [300, 177] width 4 height 3
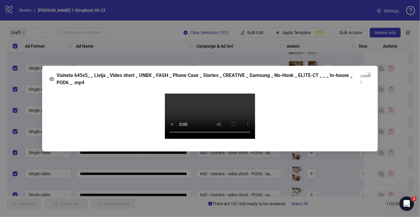
click at [216, 112] on video "Your browser does not support the video tag." at bounding box center [210, 115] width 90 height 45
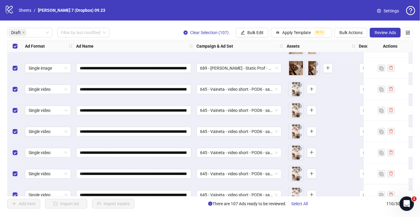
scroll to position [1434, 0]
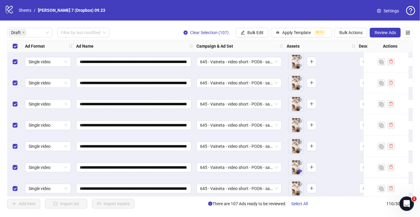
click at [300, 172] on icon "eye" at bounding box center [300, 171] width 4 height 4
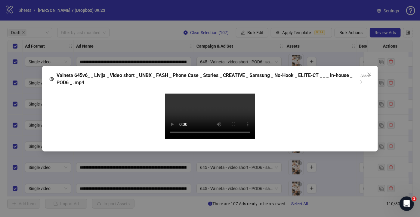
click at [218, 113] on video "Your browser does not support the video tag." at bounding box center [210, 115] width 90 height 45
click at [212, 93] on video "Your browser does not support the video tag." at bounding box center [210, 115] width 90 height 45
click at [228, 112] on video "Your browser does not support the video tag." at bounding box center [210, 115] width 90 height 45
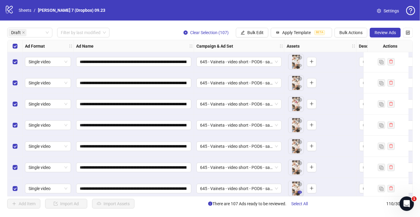
click at [300, 192] on icon "eye" at bounding box center [300, 191] width 4 height 3
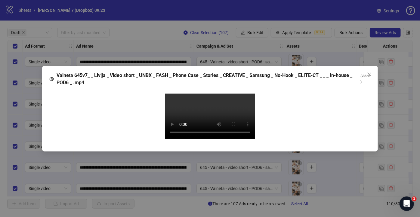
click at [206, 110] on video "Your browser does not support the video tag." at bounding box center [210, 115] width 90 height 45
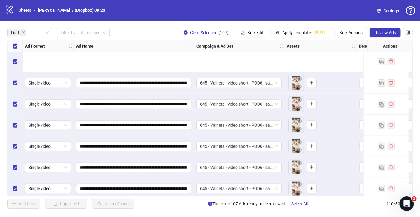
scroll to position [1489, 0]
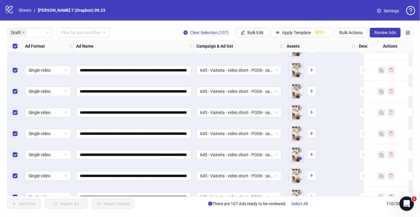
click at [300, 158] on icon "eye" at bounding box center [300, 158] width 4 height 4
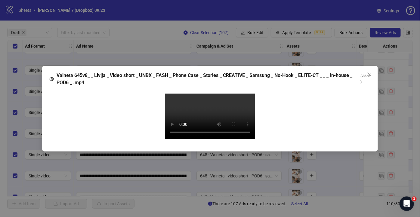
click at [207, 95] on video "Your browser does not support the video tag." at bounding box center [210, 115] width 90 height 45
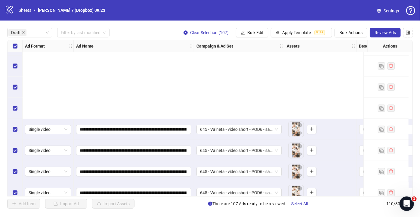
scroll to position [1708, 0]
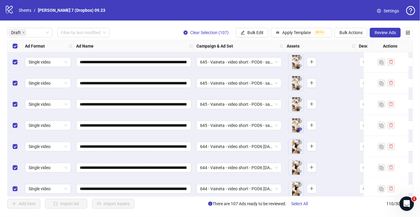
click at [300, 128] on icon "eye" at bounding box center [300, 128] width 4 height 3
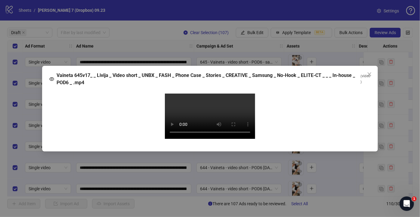
click at [203, 107] on video "Your browser does not support the video tag." at bounding box center [210, 115] width 90 height 45
click at [207, 127] on video "Your browser does not support the video tag." at bounding box center [210, 115] width 90 height 45
click at [203, 115] on video "Your browser does not support the video tag." at bounding box center [210, 115] width 90 height 45
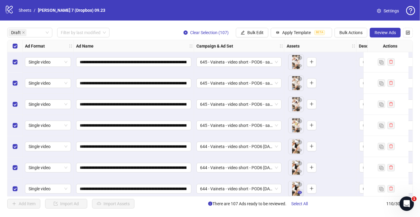
click at [299, 191] on icon "eye" at bounding box center [300, 192] width 4 height 3
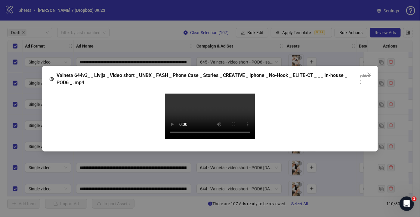
click at [214, 99] on video "Your browser does not support the video tag." at bounding box center [210, 115] width 90 height 45
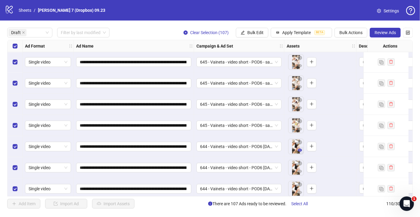
click at [301, 151] on icon "eye" at bounding box center [300, 150] width 4 height 4
click at [300, 129] on icon "eye" at bounding box center [300, 129] width 4 height 4
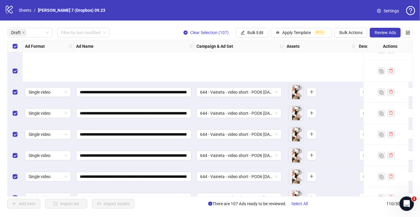
scroll to position [2114, 0]
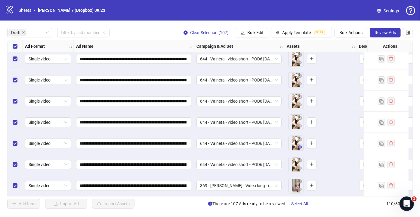
click at [300, 145] on icon "eye" at bounding box center [300, 146] width 4 height 3
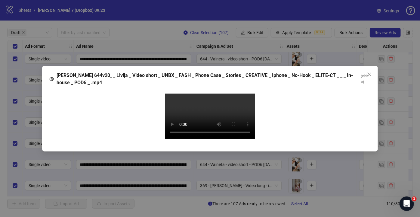
click at [226, 107] on video "Your browser does not support the video tag." at bounding box center [210, 115] width 90 height 45
click at [190, 139] on video "Your browser does not support the video tag." at bounding box center [210, 115] width 90 height 45
click at [187, 139] on video "Your browser does not support the video tag." at bounding box center [210, 115] width 90 height 45
click at [206, 135] on video "Your browser does not support the video tag." at bounding box center [210, 115] width 90 height 45
click at [369, 72] on icon "close" at bounding box center [369, 74] width 5 height 5
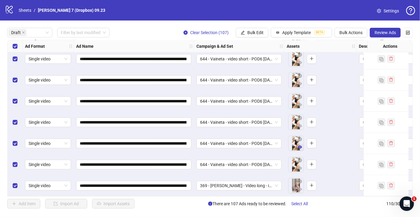
click at [300, 145] on icon "eye" at bounding box center [300, 147] width 4 height 4
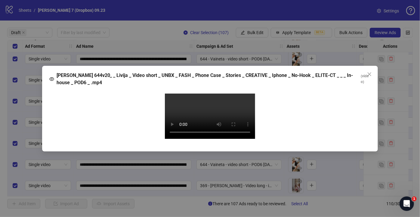
click at [196, 113] on video "Your browser does not support the video tag." at bounding box center [210, 115] width 90 height 45
click at [204, 139] on video "Your browser does not support the video tag." at bounding box center [210, 115] width 90 height 45
click at [199, 139] on video "Your browser does not support the video tag." at bounding box center [210, 115] width 90 height 45
click at [226, 120] on video "Your browser does not support the video tag." at bounding box center [210, 115] width 90 height 45
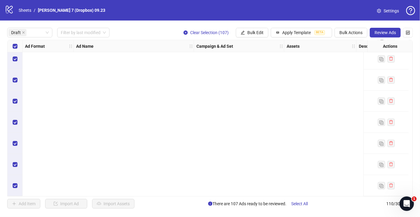
scroll to position [0, 0]
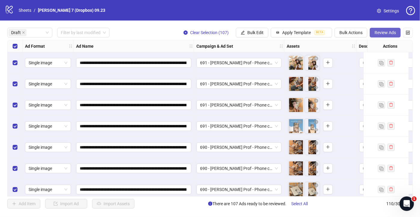
click at [377, 33] on span "Review Ads" at bounding box center [385, 32] width 21 height 5
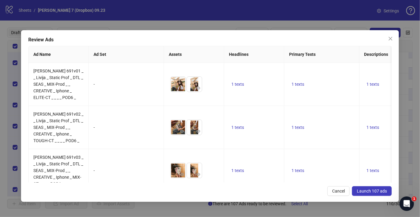
click at [369, 192] on span "Launch 107 ads" at bounding box center [372, 190] width 30 height 5
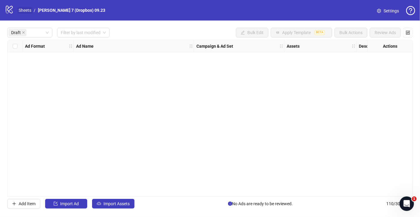
click at [29, 8] on link "Sheets" at bounding box center [24, 10] width 15 height 7
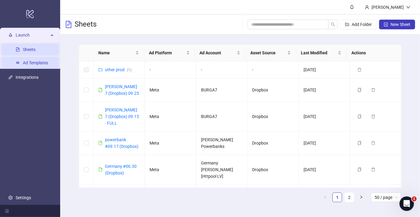
click at [37, 62] on link "Ad Templates" at bounding box center [35, 62] width 25 height 5
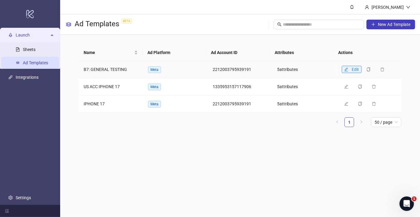
click at [345, 68] on icon "edit" at bounding box center [347, 69] width 4 height 4
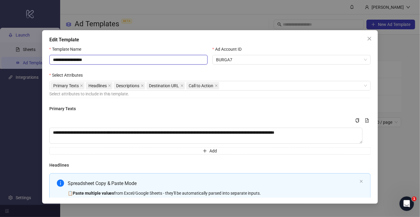
click at [129, 62] on input "**********" at bounding box center [128, 60] width 158 height 10
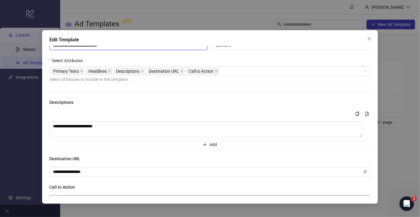
scroll to position [47, 0]
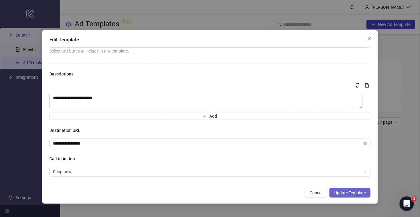
type input "**********"
click at [345, 190] on span "Update Template" at bounding box center [351, 192] width 32 height 5
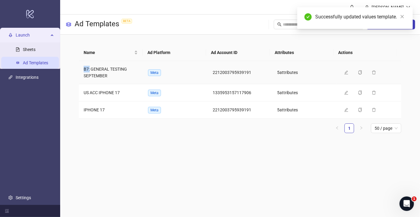
drag, startPoint x: 83, startPoint y: 69, endPoint x: 90, endPoint y: 67, distance: 6.5
click at [90, 67] on td "B7: GENERAL TESTING SEPTEMBER" at bounding box center [111, 72] width 64 height 23
click at [345, 92] on icon "edit" at bounding box center [347, 92] width 4 height 4
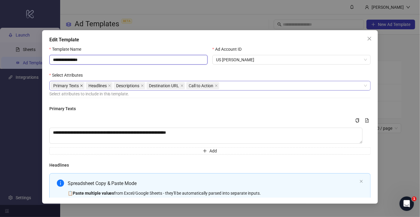
drag, startPoint x: 67, startPoint y: 60, endPoint x: 80, endPoint y: 82, distance: 26.1
click at [67, 61] on input "**********" at bounding box center [128, 60] width 158 height 10
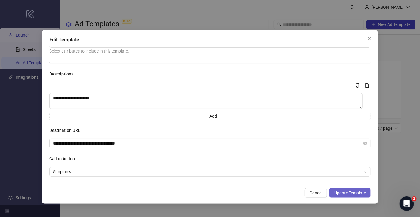
type input "**********"
click at [354, 190] on span "Update Template" at bounding box center [351, 192] width 32 height 5
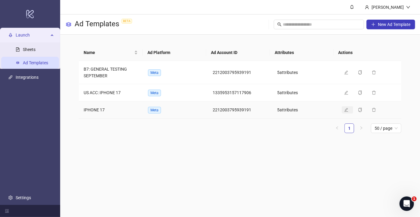
click at [345, 108] on icon "edit" at bounding box center [347, 110] width 4 height 4
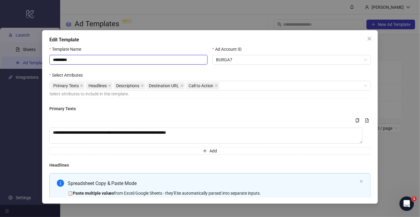
click at [54, 59] on input "*********" at bounding box center [128, 60] width 158 height 10
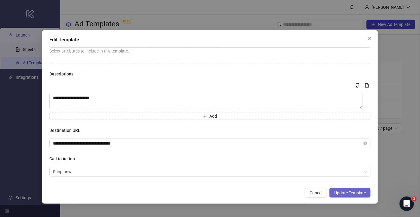
type input "**********"
click at [344, 190] on span "Update Template" at bounding box center [351, 192] width 32 height 5
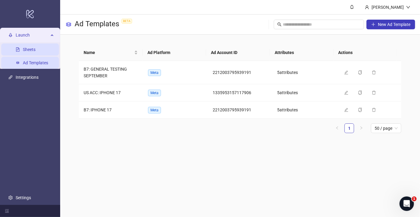
click at [35, 50] on link "Sheets" at bounding box center [29, 49] width 13 height 5
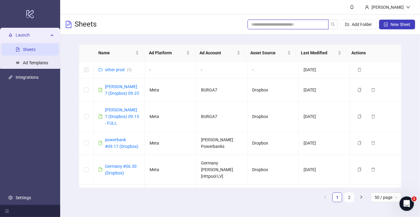
click at [289, 23] on input "search" at bounding box center [285, 24] width 69 height 7
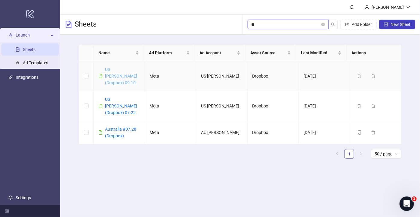
type input "**"
click at [117, 75] on link "US [PERSON_NAME] (Dropbox) 09.10" at bounding box center [121, 76] width 32 height 18
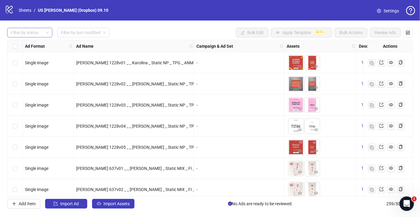
click at [32, 33] on div at bounding box center [26, 32] width 36 height 8
click at [20, 45] on div "Draft" at bounding box center [30, 44] width 36 height 7
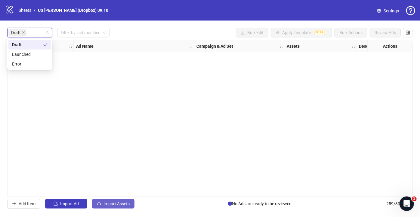
click at [123, 202] on span "Import Assets" at bounding box center [117, 203] width 26 height 5
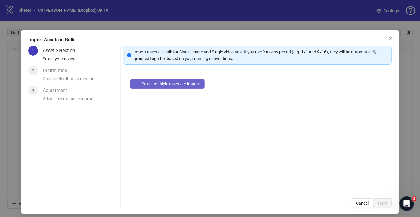
click at [158, 80] on button "Select multiple assets to import" at bounding box center [167, 84] width 74 height 10
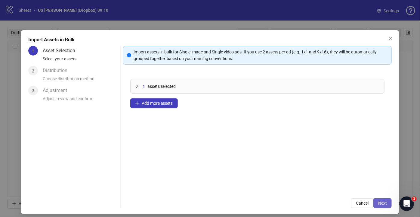
click at [384, 204] on button "Next" at bounding box center [383, 203] width 18 height 10
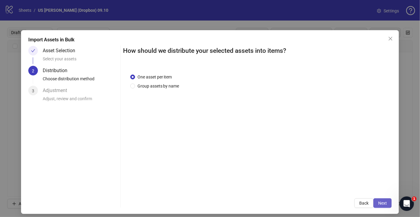
click at [381, 202] on span "Next" at bounding box center [383, 202] width 9 height 5
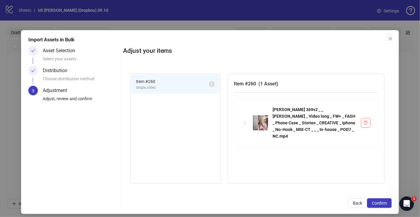
click at [381, 202] on span "Confirm" at bounding box center [379, 202] width 15 height 5
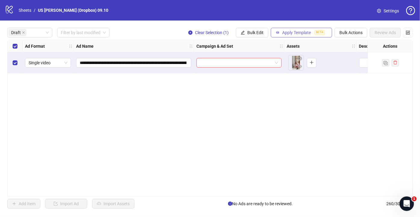
click at [292, 35] on button "Apply Template BETA" at bounding box center [301, 33] width 61 height 10
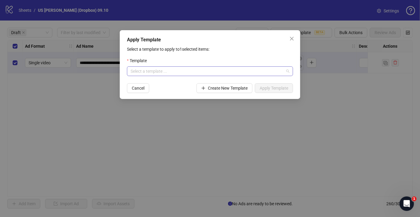
click at [161, 71] on input "search" at bounding box center [208, 71] width 154 height 9
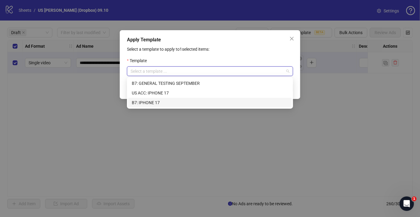
click at [147, 102] on div "B7: IPHONE 17" at bounding box center [210, 102] width 157 height 7
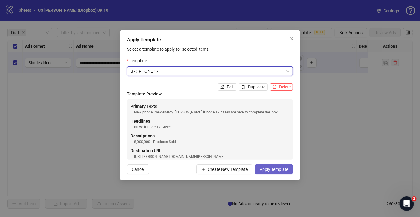
click at [265, 169] on span "Apply Template" at bounding box center [274, 169] width 29 height 5
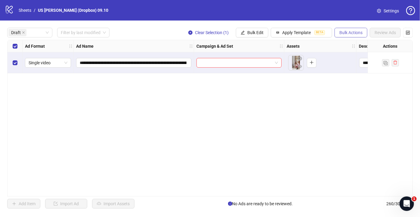
click at [359, 32] on span "Bulk Actions" at bounding box center [351, 32] width 23 height 5
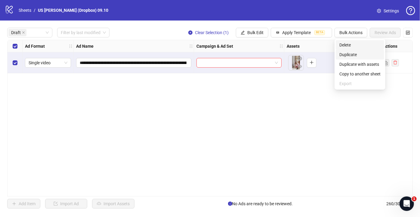
click at [348, 45] on span "Delete" at bounding box center [360, 45] width 41 height 7
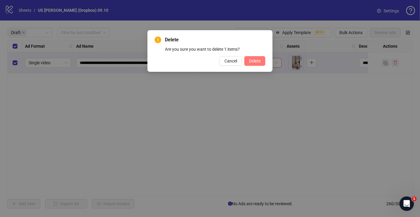
click at [251, 62] on span "Delete" at bounding box center [254, 60] width 11 height 5
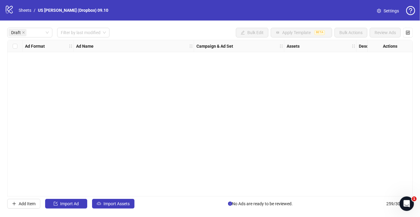
click at [149, 111] on div "Ad Format Ad Name Campaign & Ad Set Assets Descriptions Headlines Primary Texts…" at bounding box center [210, 118] width 406 height 156
click at [30, 12] on link "Sheets" at bounding box center [24, 10] width 15 height 7
